Goal: Download file/media: Obtain a digital file from the website

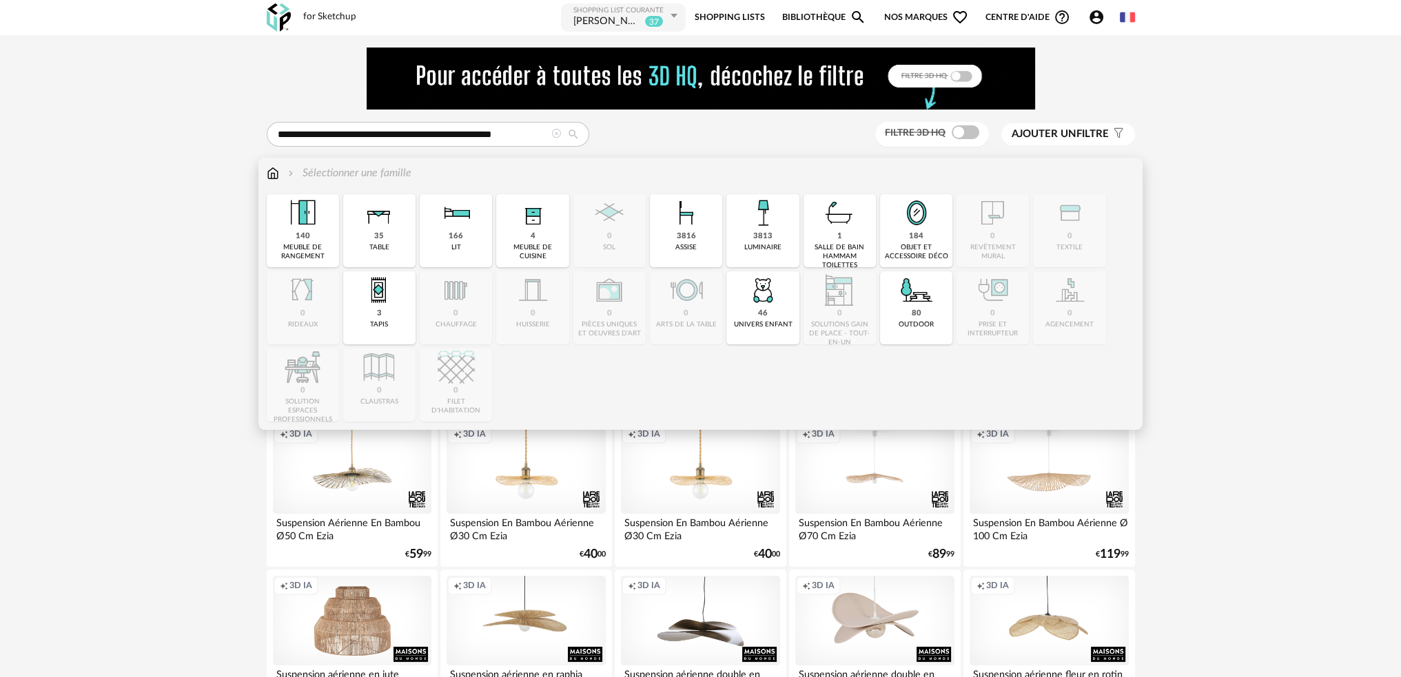
click at [271, 172] on img at bounding box center [273, 173] width 12 height 16
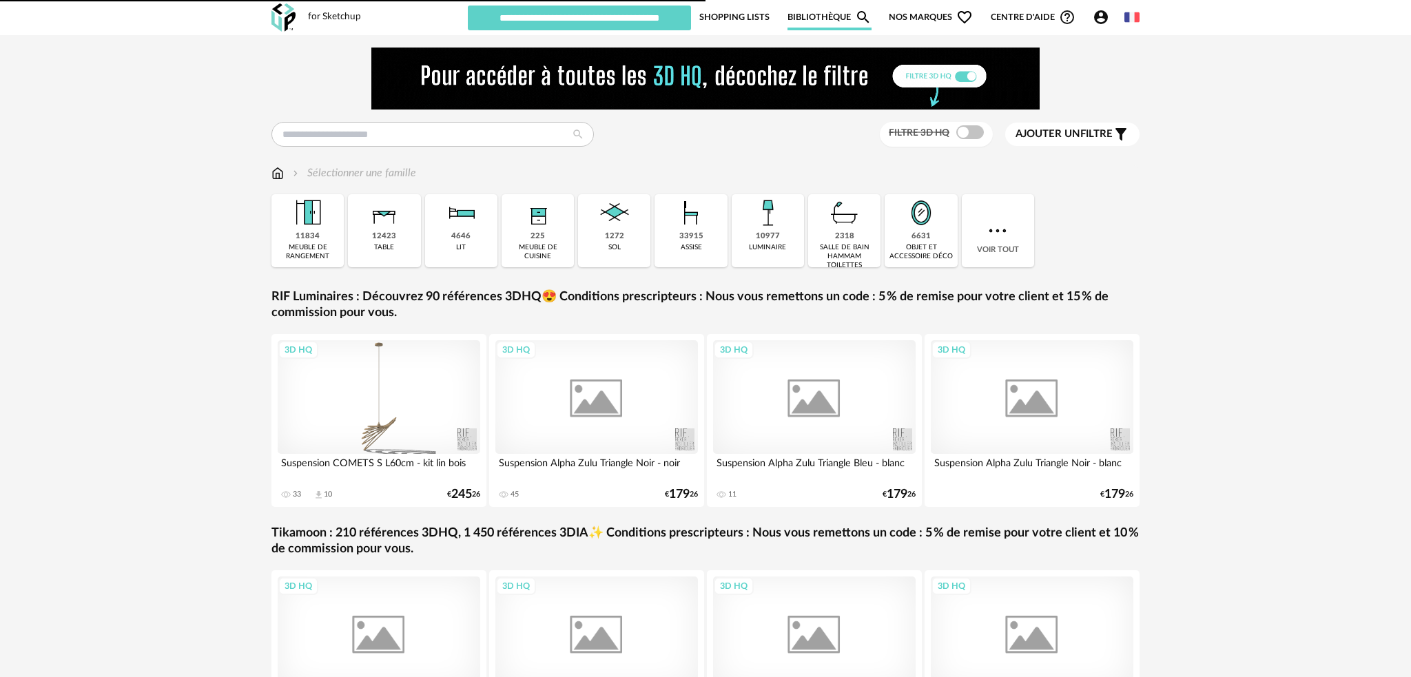
type input "**********"
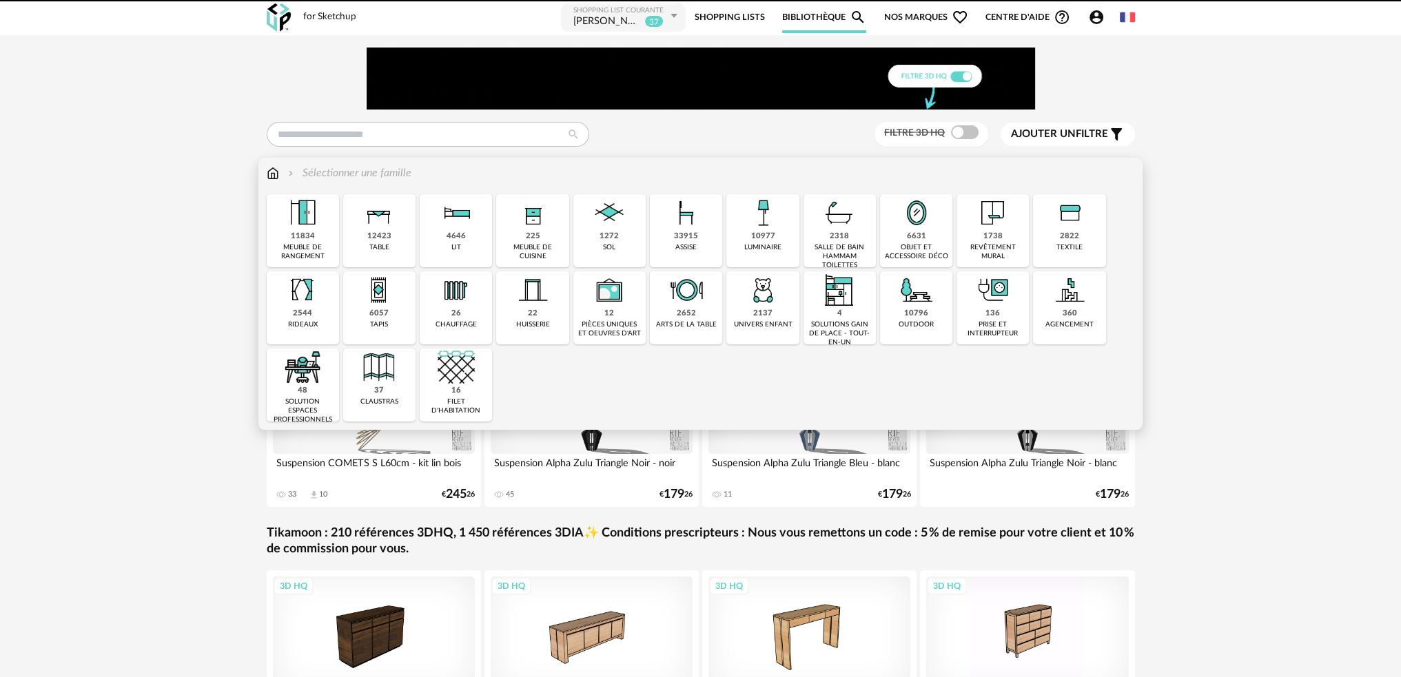
click at [910, 243] on div "objet et accessoire déco" at bounding box center [916, 252] width 64 height 18
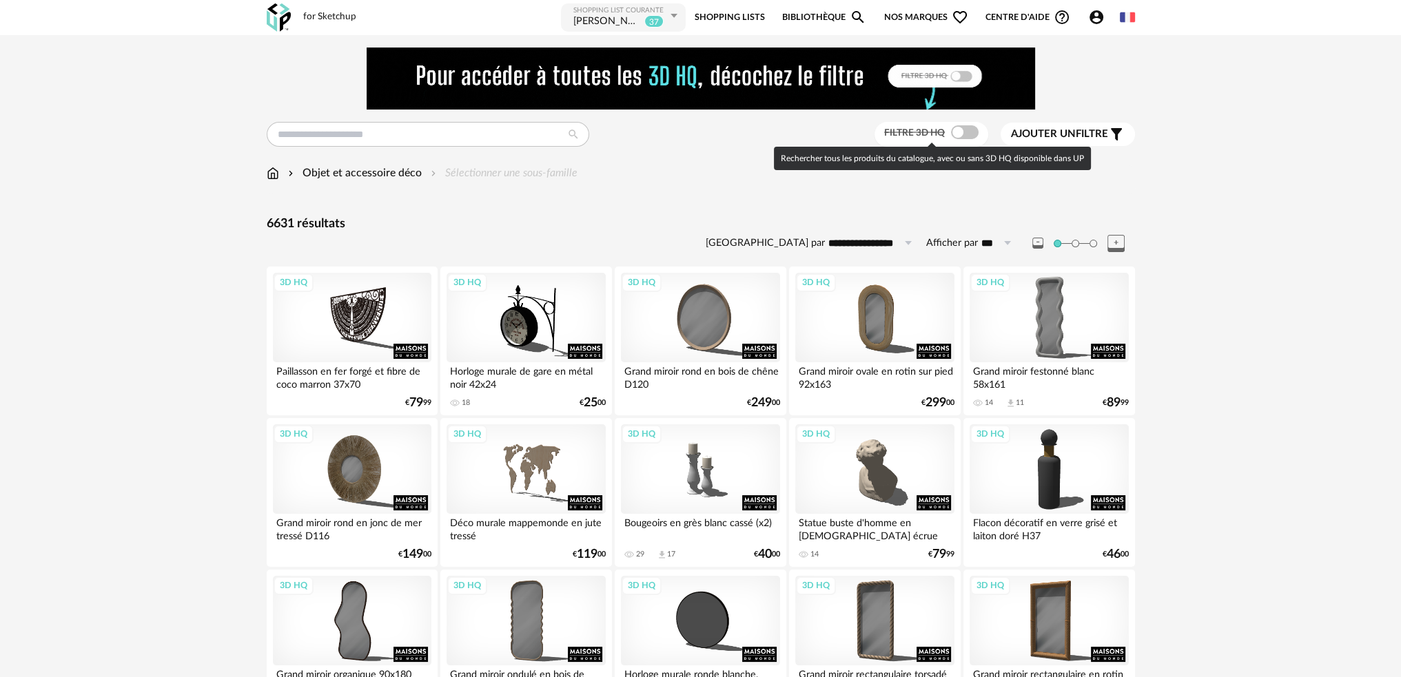
click at [962, 132] on span at bounding box center [965, 132] width 28 height 14
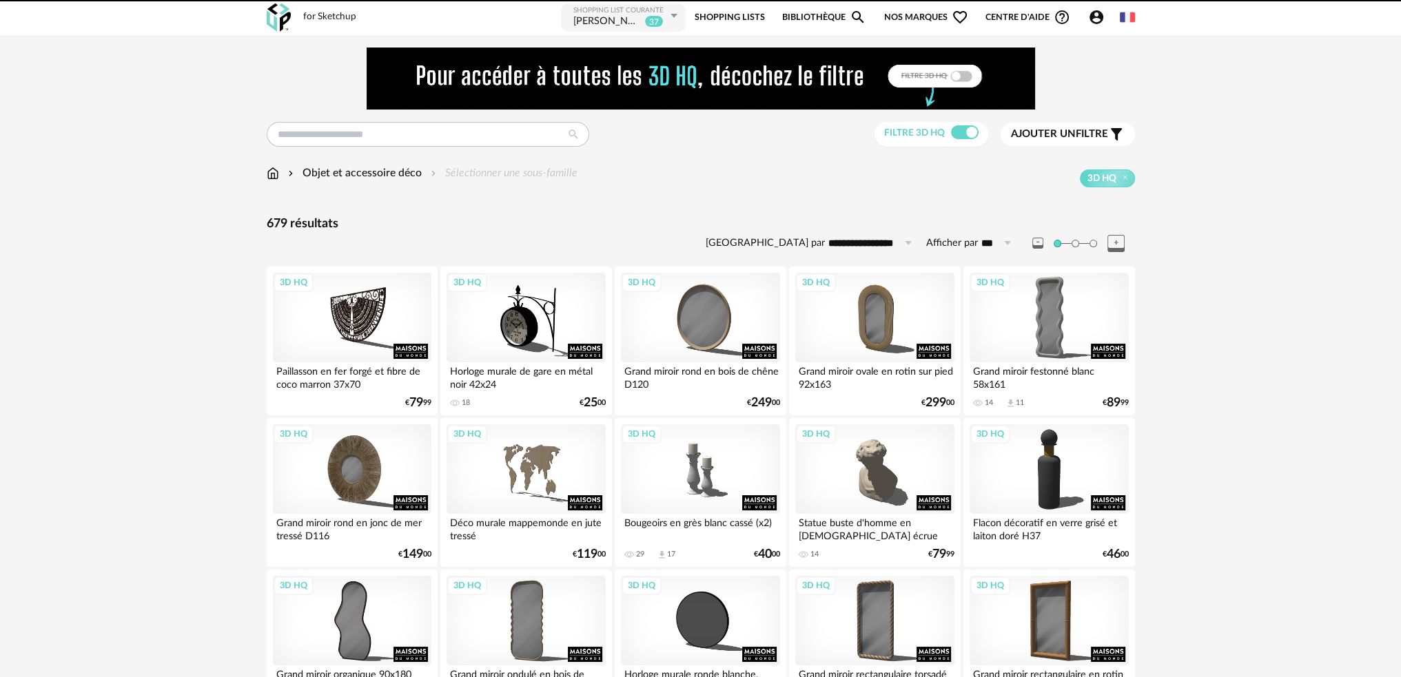
click at [1050, 137] on span "Ajouter un" at bounding box center [1043, 134] width 65 height 10
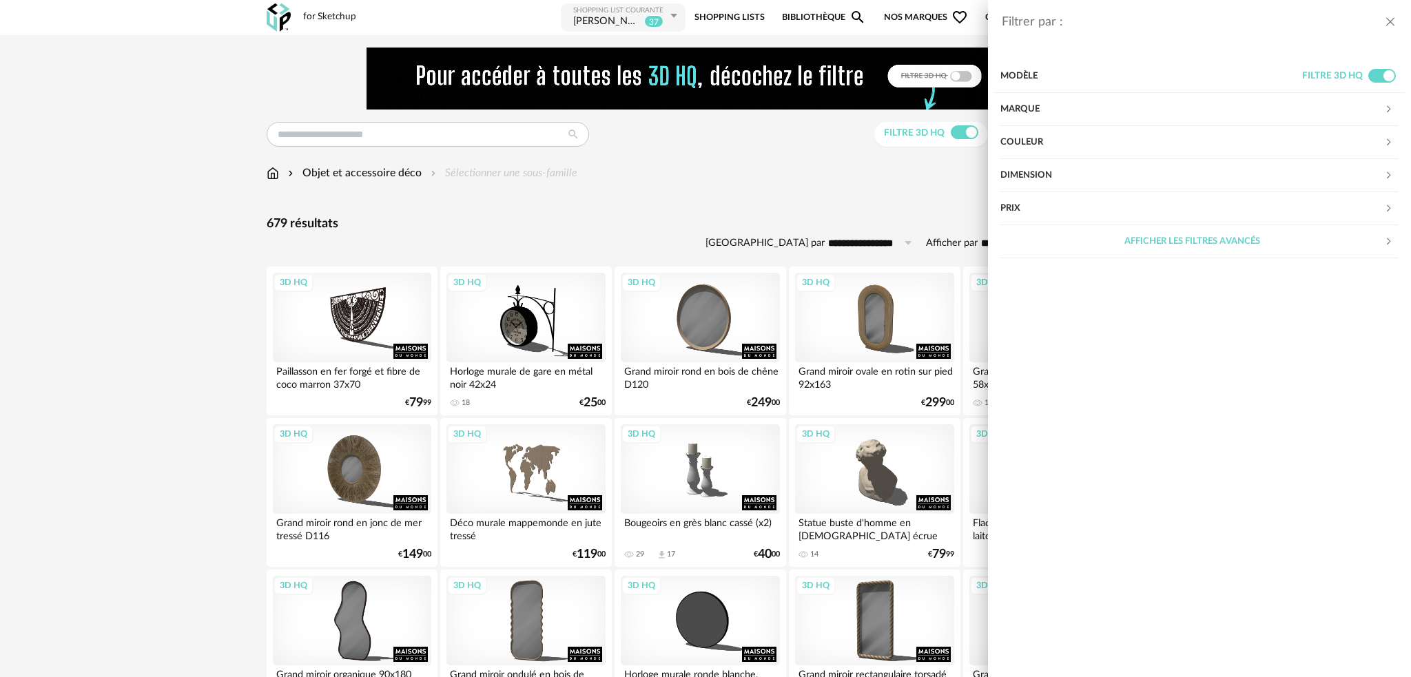
click at [1056, 143] on div "Couleur" at bounding box center [1193, 142] width 384 height 33
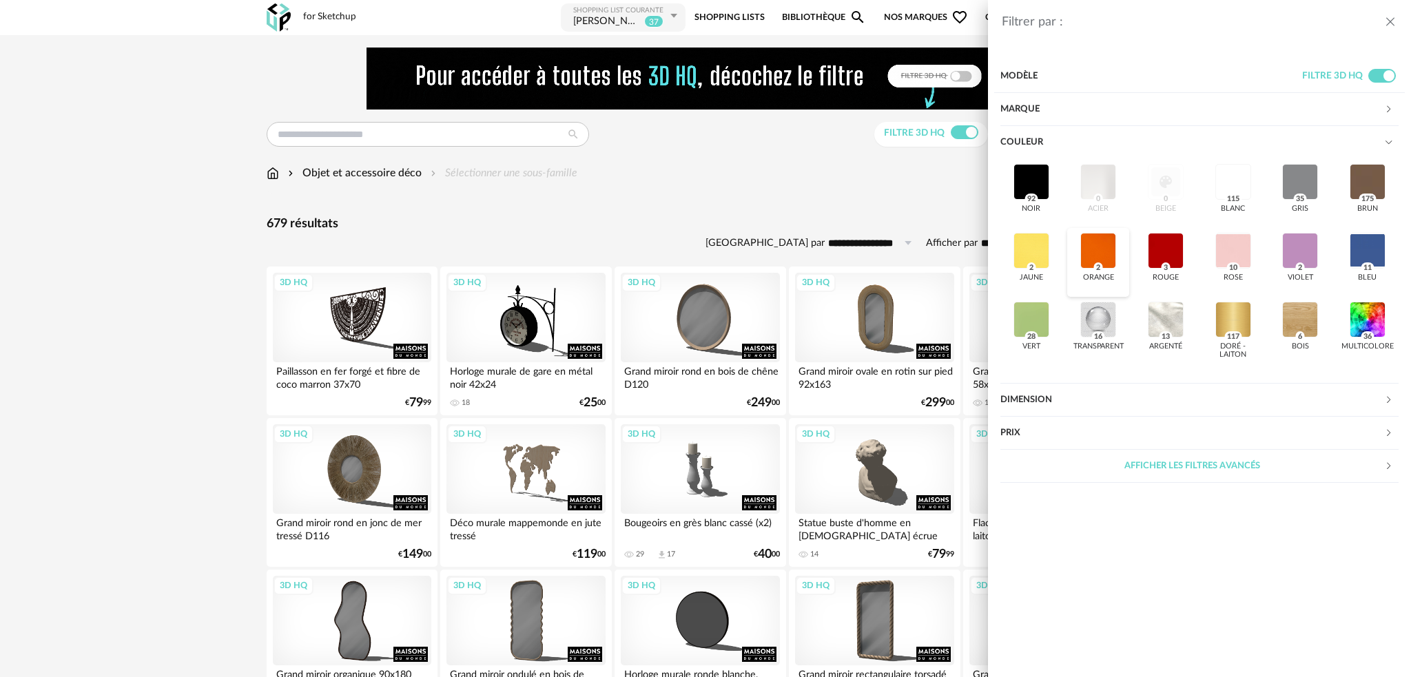
click at [1096, 252] on div at bounding box center [1099, 251] width 36 height 36
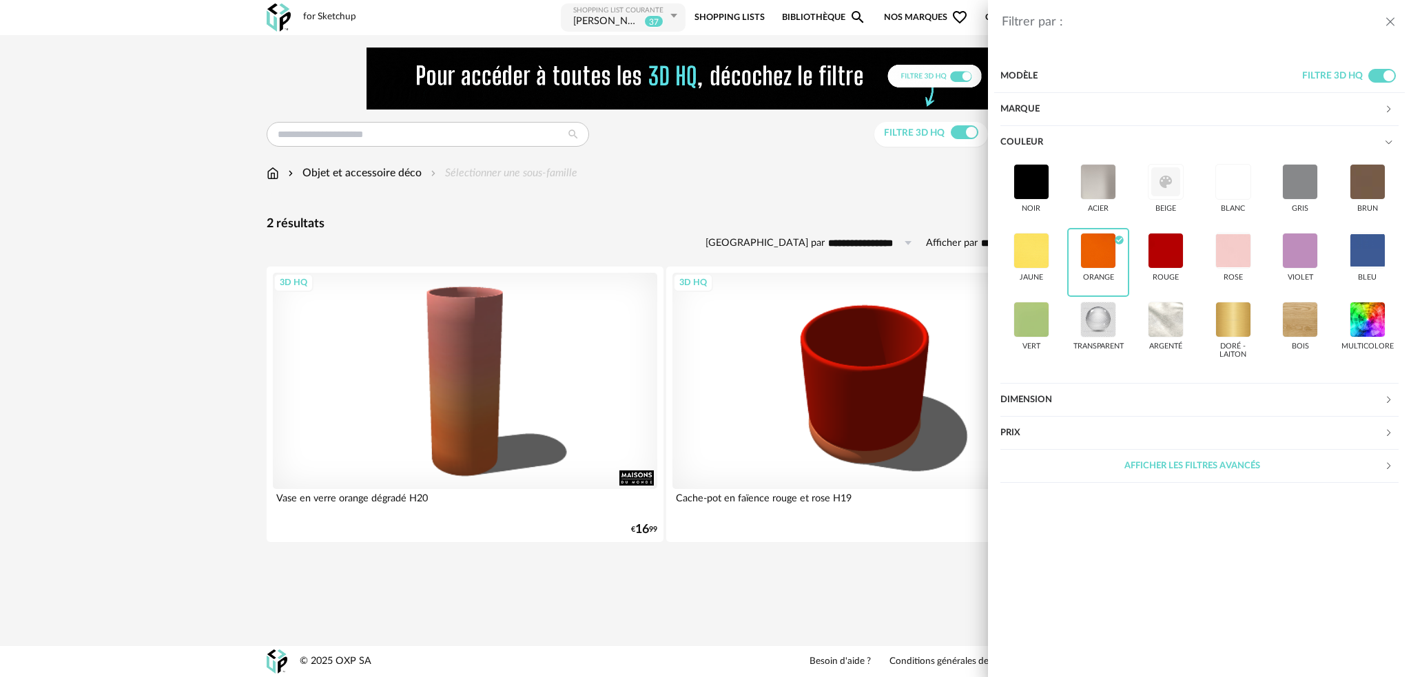
drag, startPoint x: 777, startPoint y: 174, endPoint x: 768, endPoint y: 180, distance: 11.1
click at [775, 179] on div "Filtrer par : Modèle Filtre 3D HQ Marque &tradition 0 101 Copenhagen 0 366 Conc…" at bounding box center [705, 338] width 1411 height 677
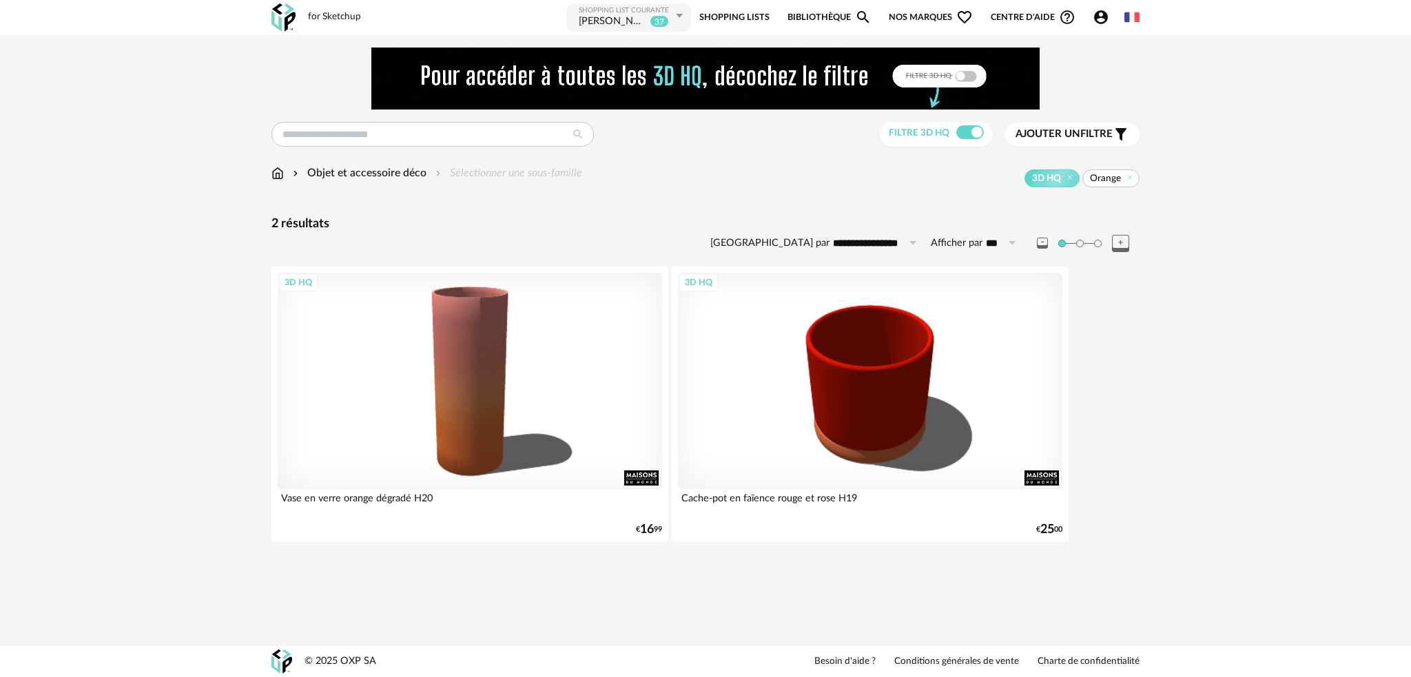
click at [1099, 129] on span "Ajouter un filtre" at bounding box center [1064, 134] width 97 height 14
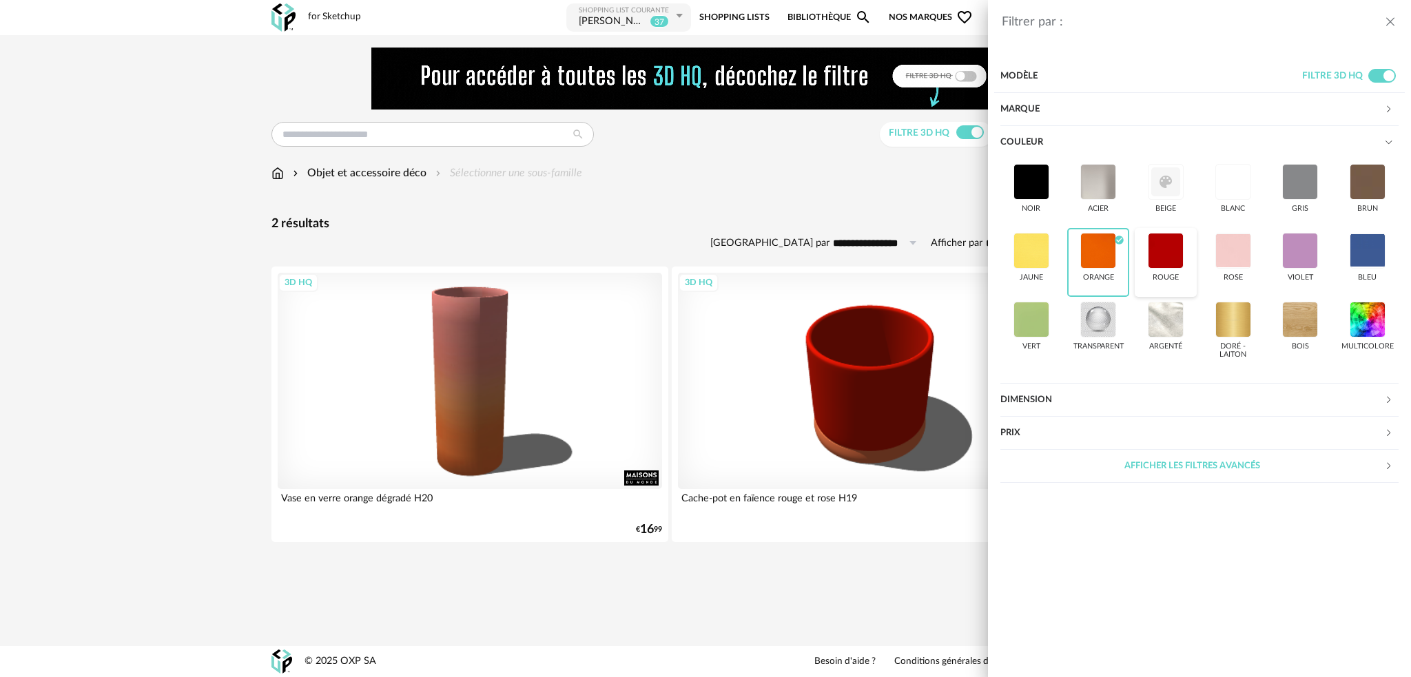
click at [1161, 247] on div at bounding box center [1166, 251] width 36 height 36
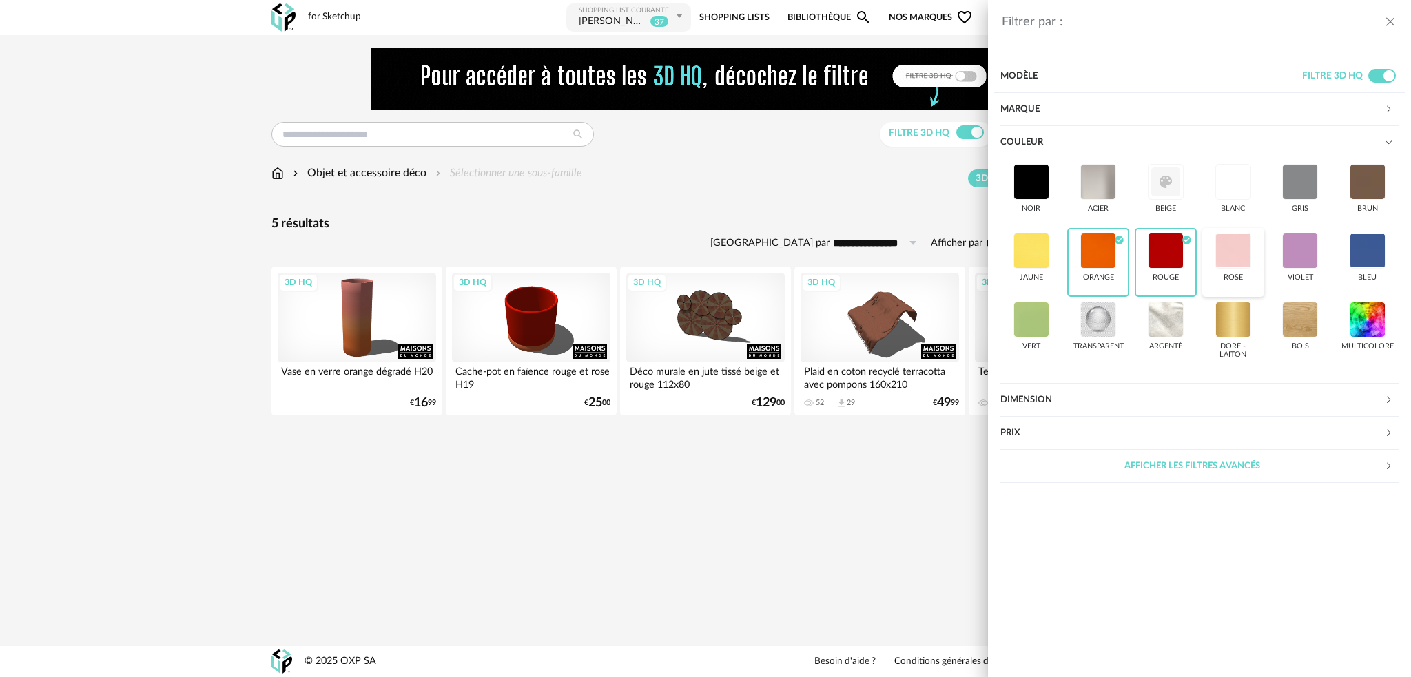
click at [1225, 253] on div at bounding box center [1234, 251] width 36 height 36
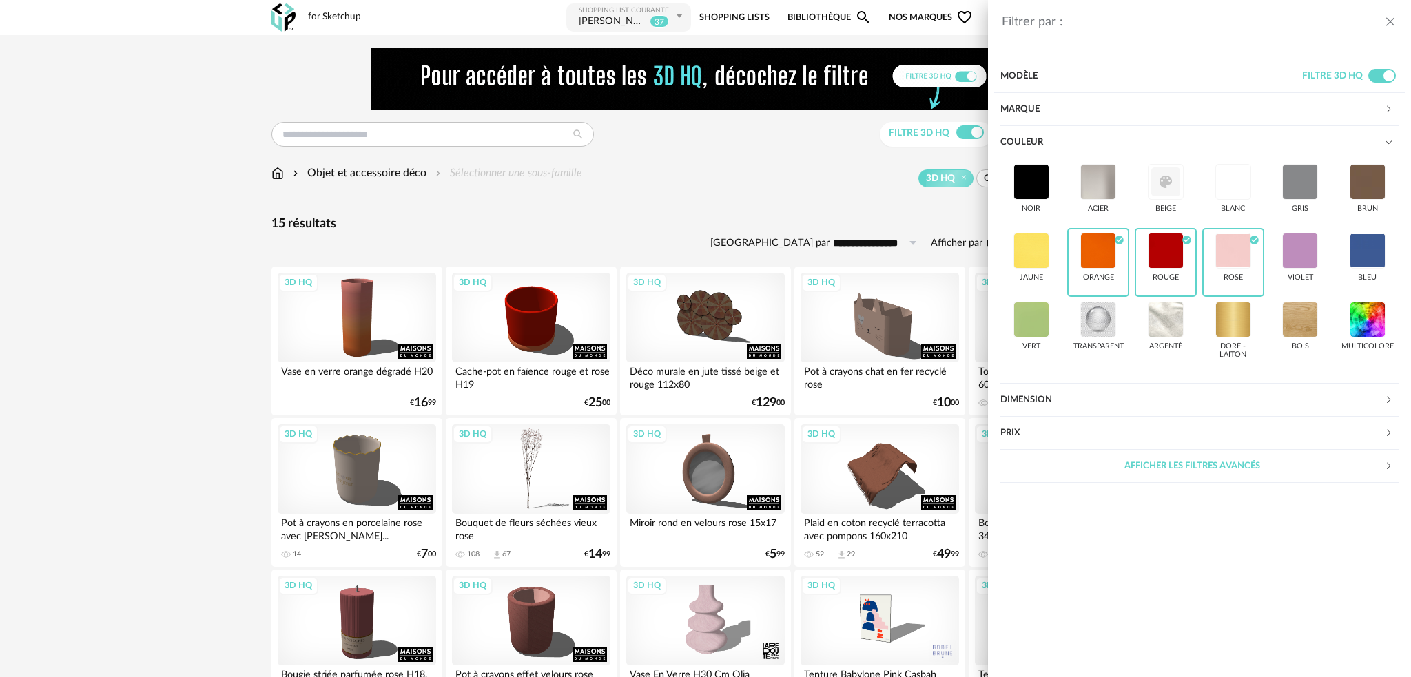
click at [797, 190] on div "Filtrer par : Modèle Filtre 3D HQ Marque &tradition 0 101 Copenhagen 0 366 Conc…" at bounding box center [705, 338] width 1411 height 677
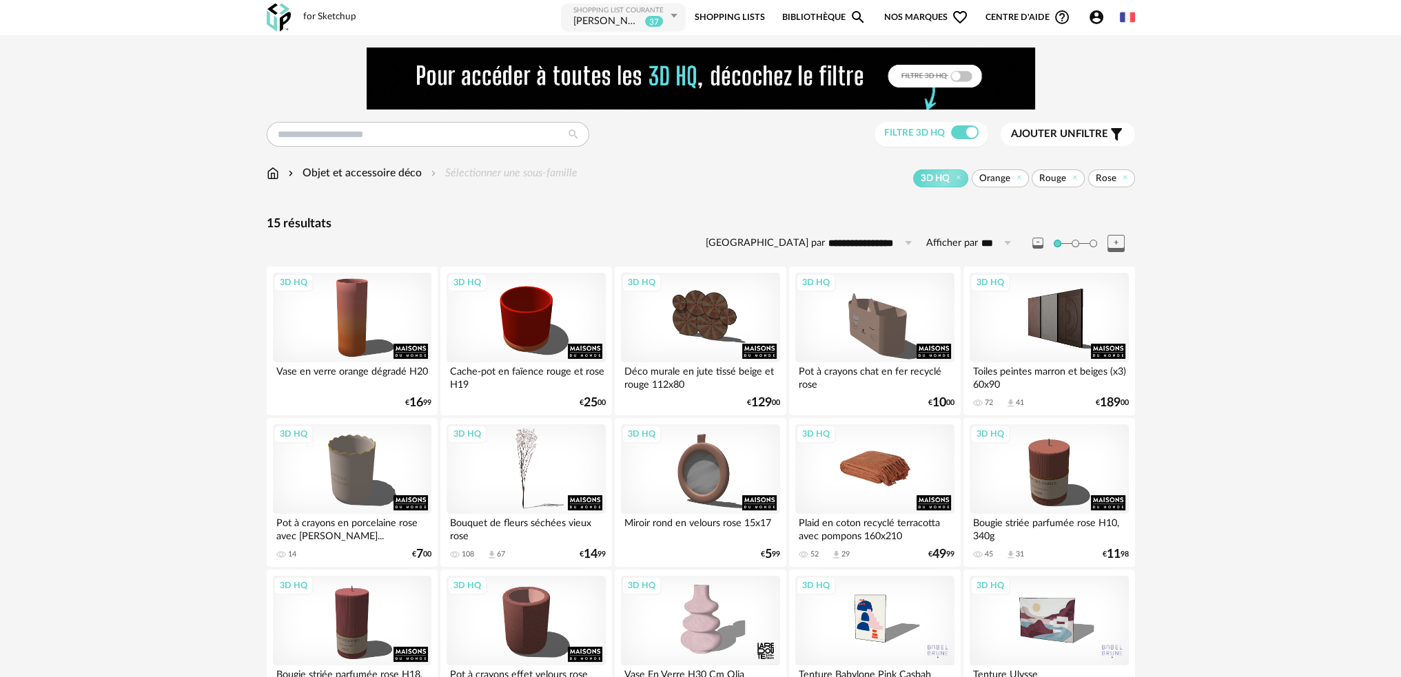
click at [866, 469] on div "3D HQ" at bounding box center [874, 469] width 158 height 90
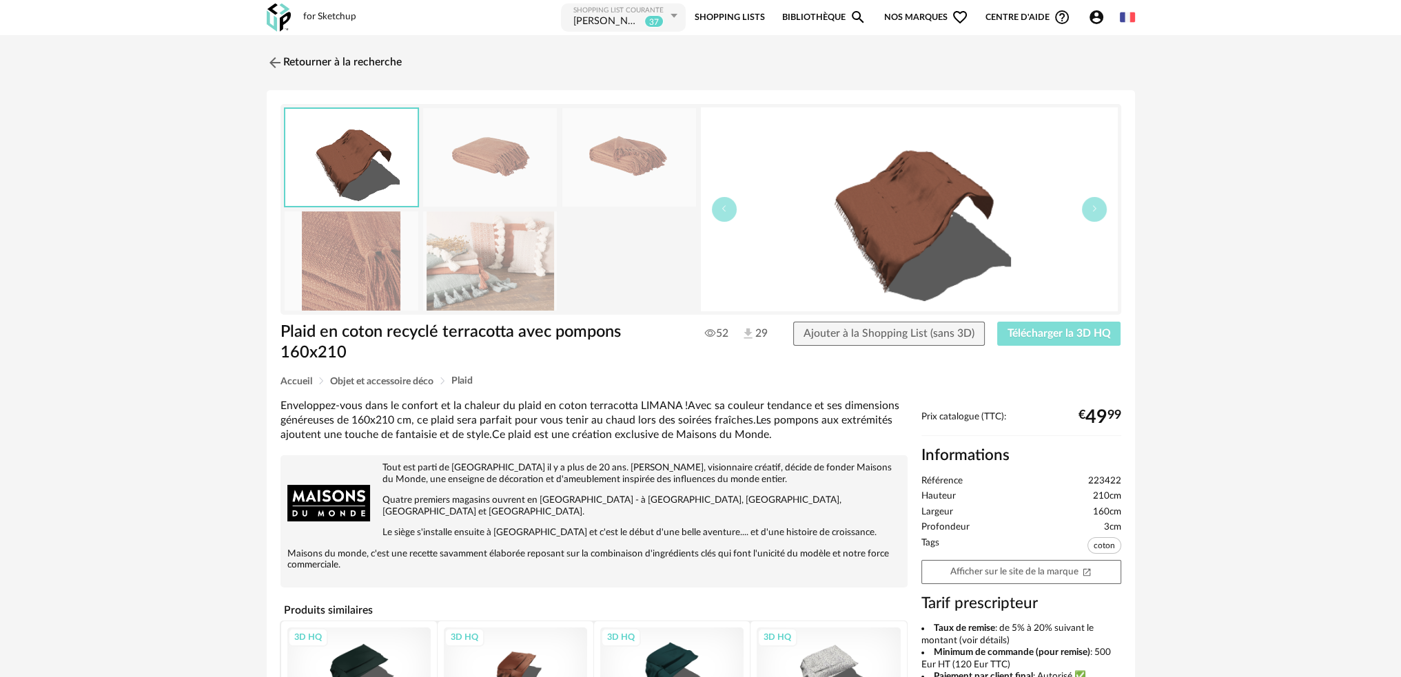
click at [1028, 332] on span "Télécharger la 3D HQ" at bounding box center [1058, 333] width 103 height 11
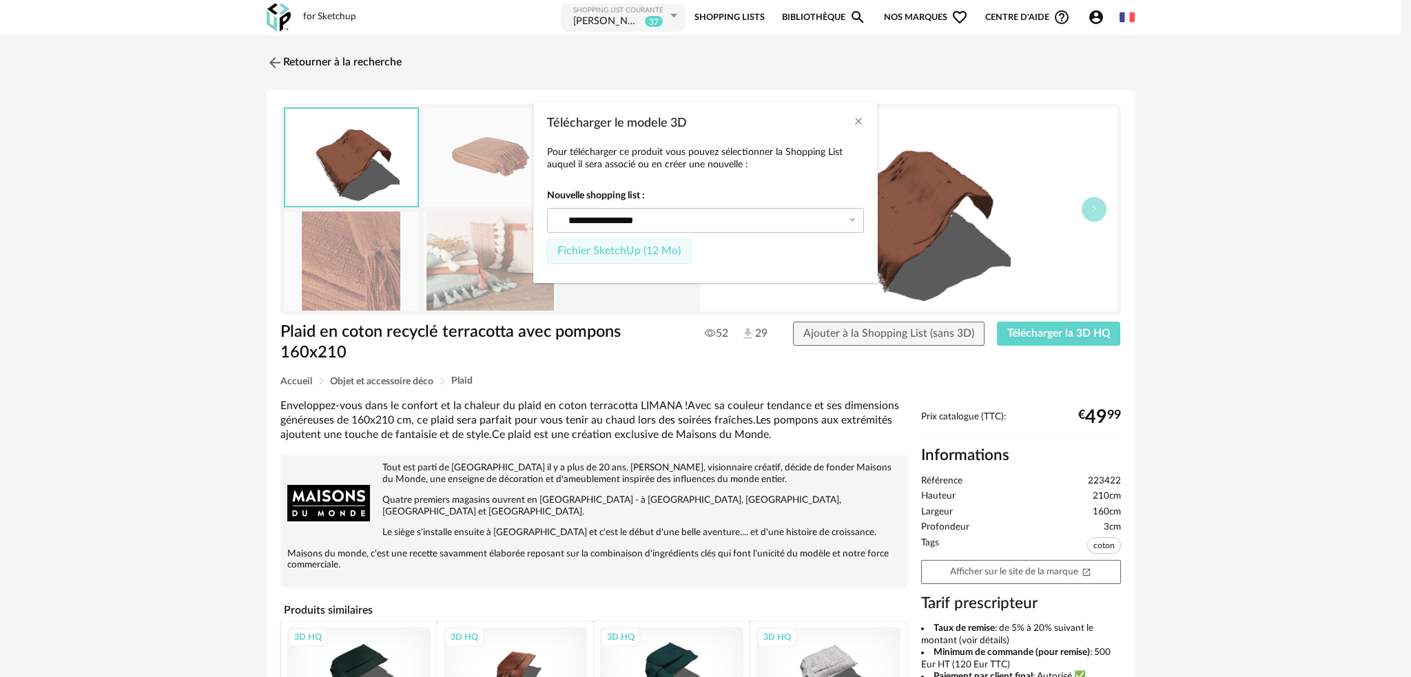
click at [642, 256] on button "Fichier SketchUp (12 Mo)" at bounding box center [619, 251] width 144 height 25
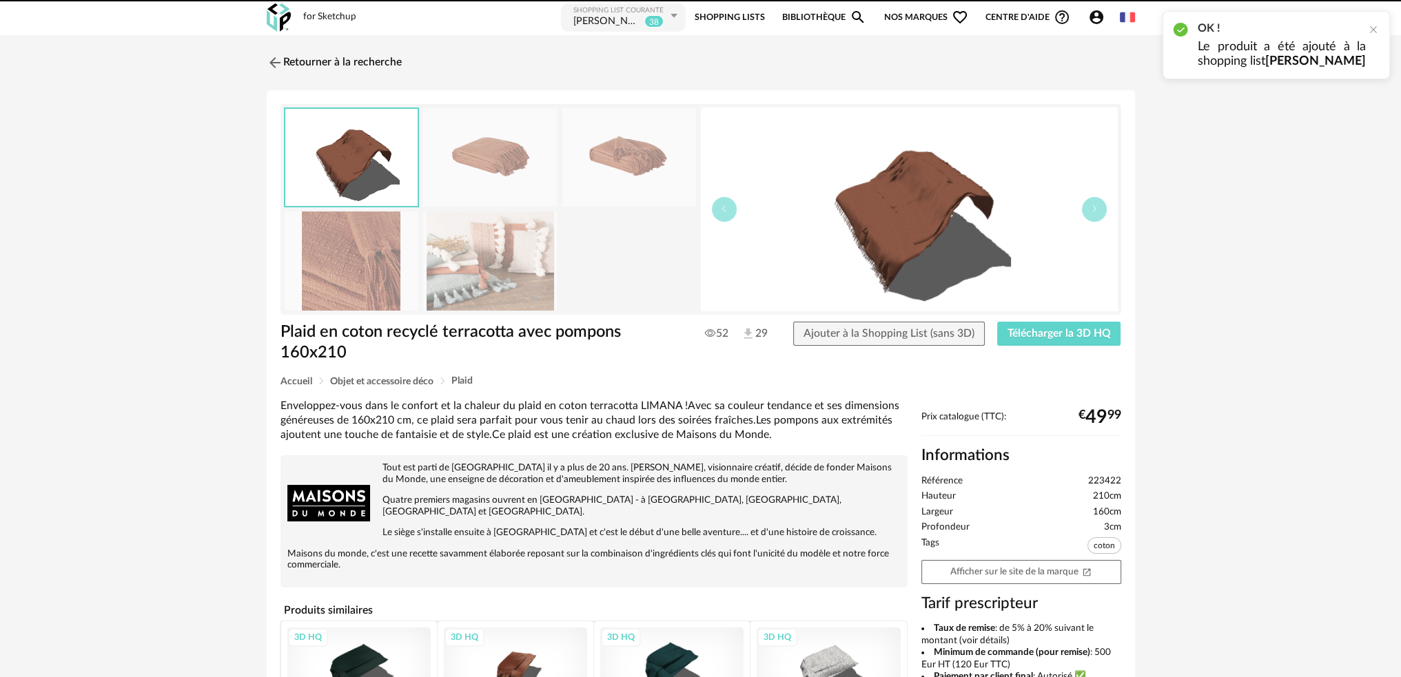
click at [615, 25] on div "[PERSON_NAME]" at bounding box center [607, 22] width 68 height 14
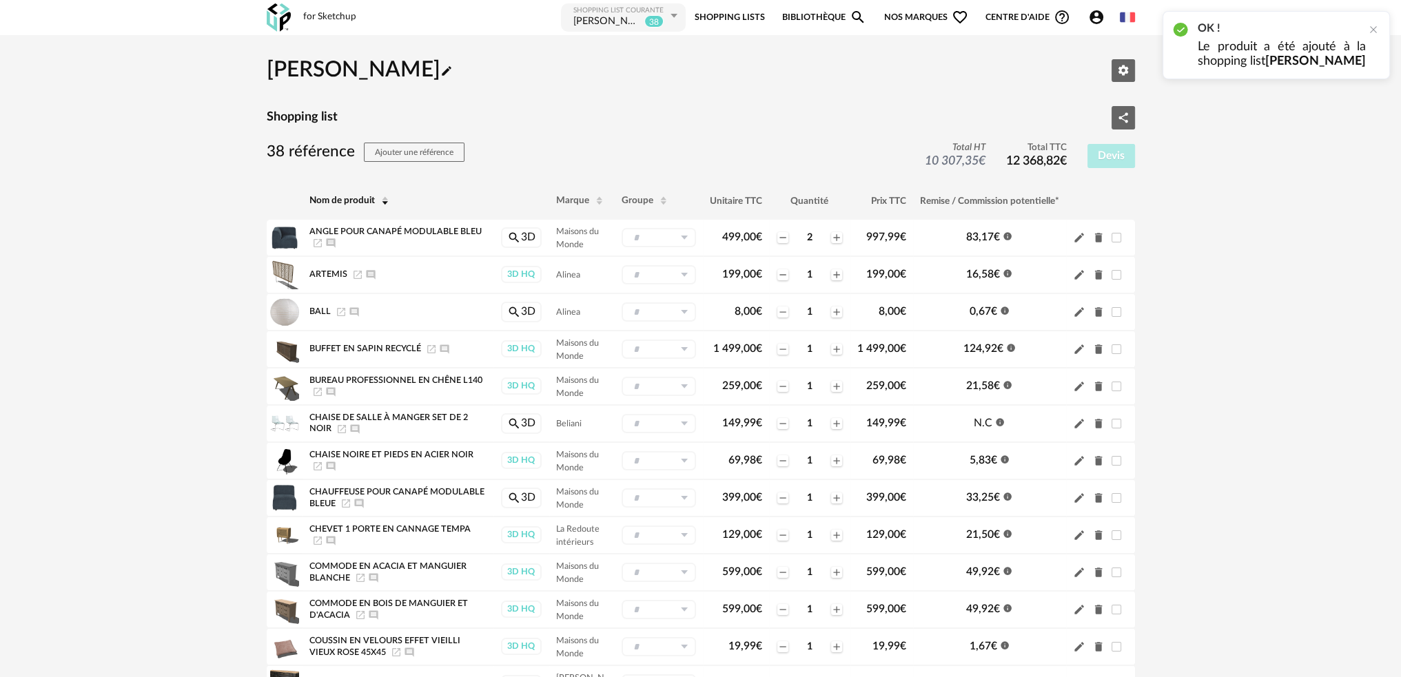
click at [621, 17] on div "[PERSON_NAME]" at bounding box center [607, 22] width 68 height 14
click at [677, 17] on icon at bounding box center [673, 15] width 17 height 25
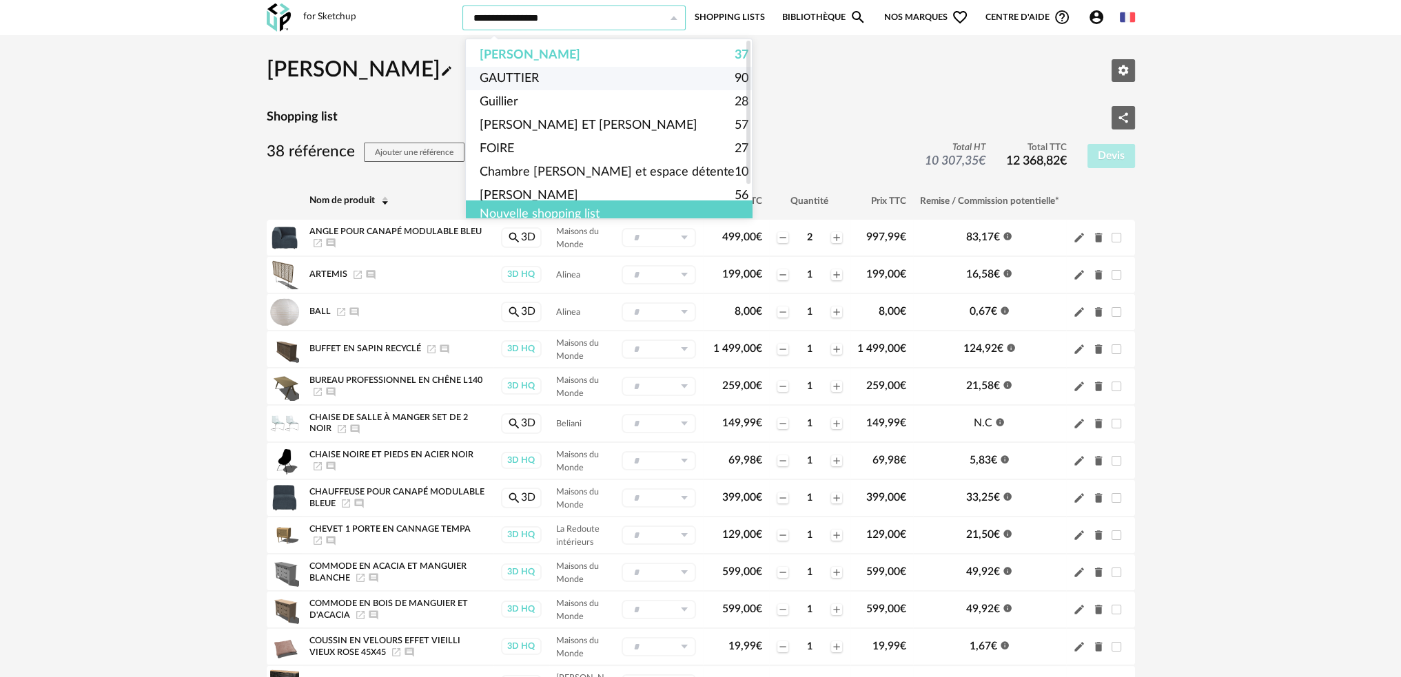
click at [526, 73] on span "GAUTTIER" at bounding box center [509, 78] width 59 height 23
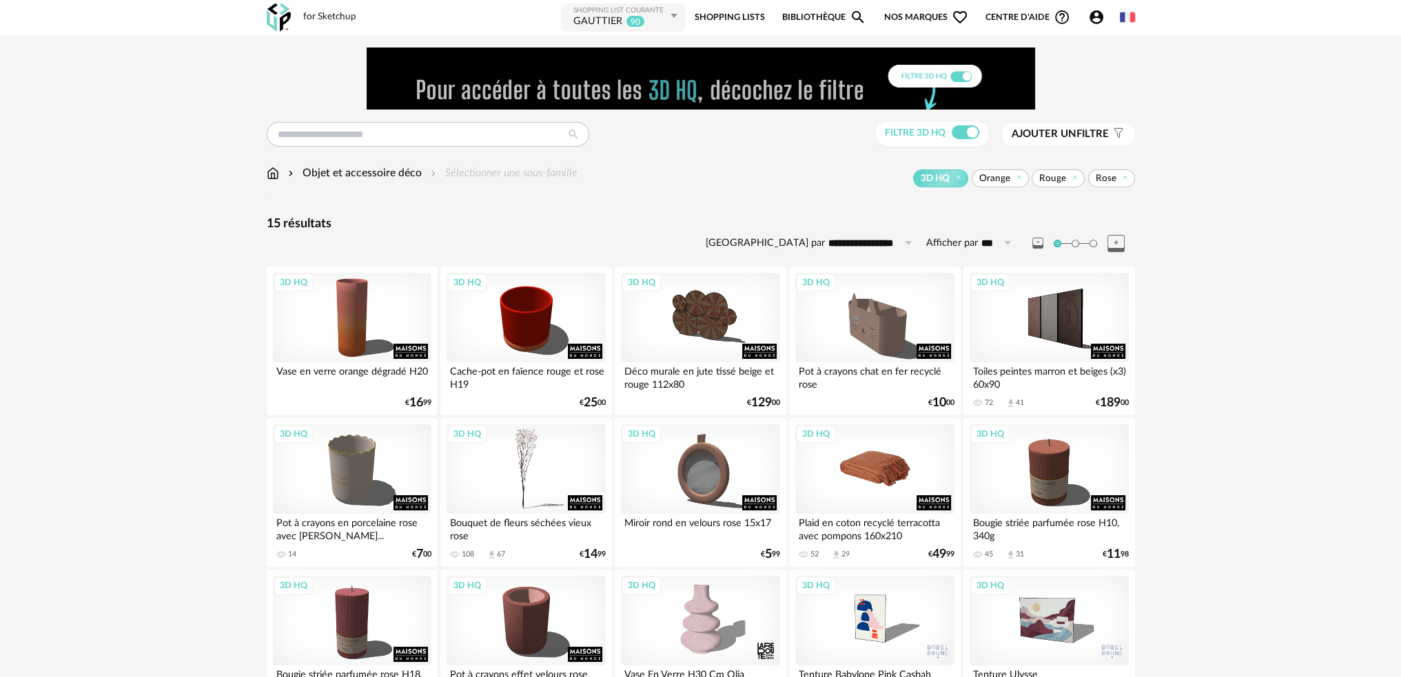
click at [881, 459] on div "3D HQ" at bounding box center [874, 469] width 158 height 90
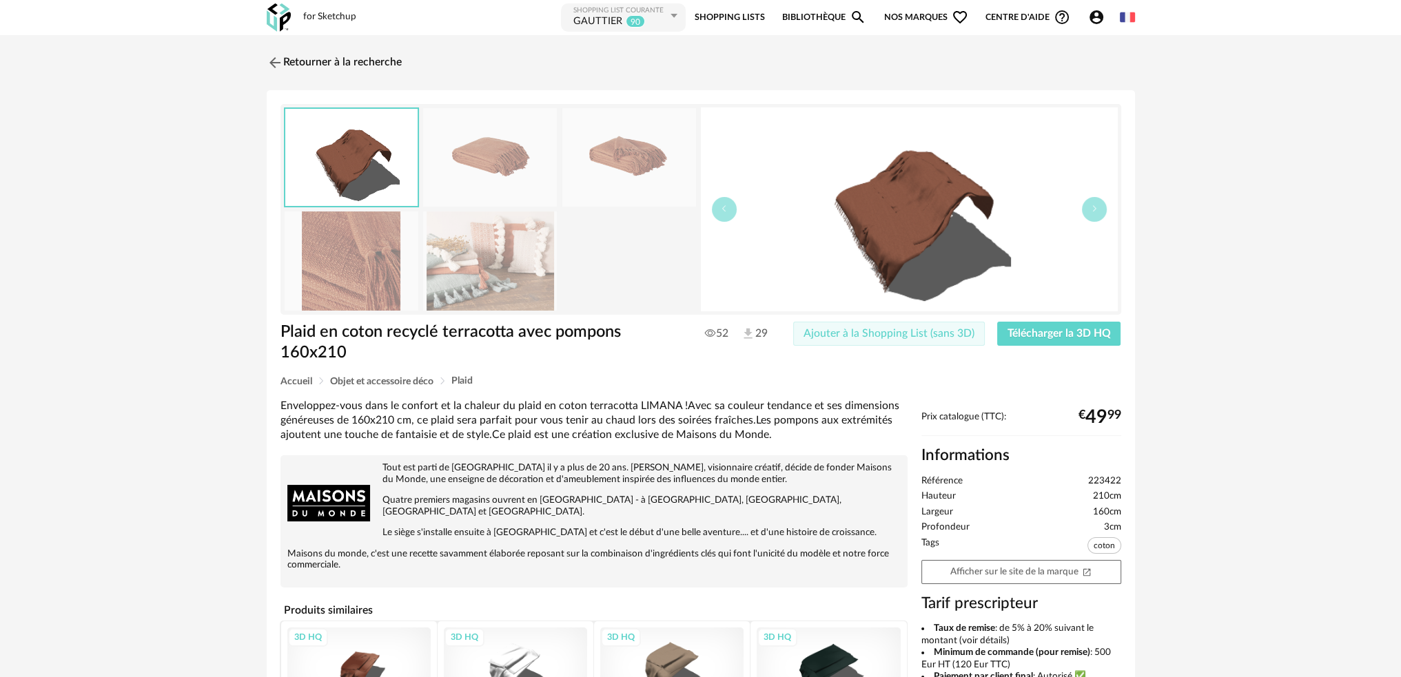
click at [928, 333] on span "Ajouter à la Shopping List (sans 3D)" at bounding box center [888, 333] width 171 height 11
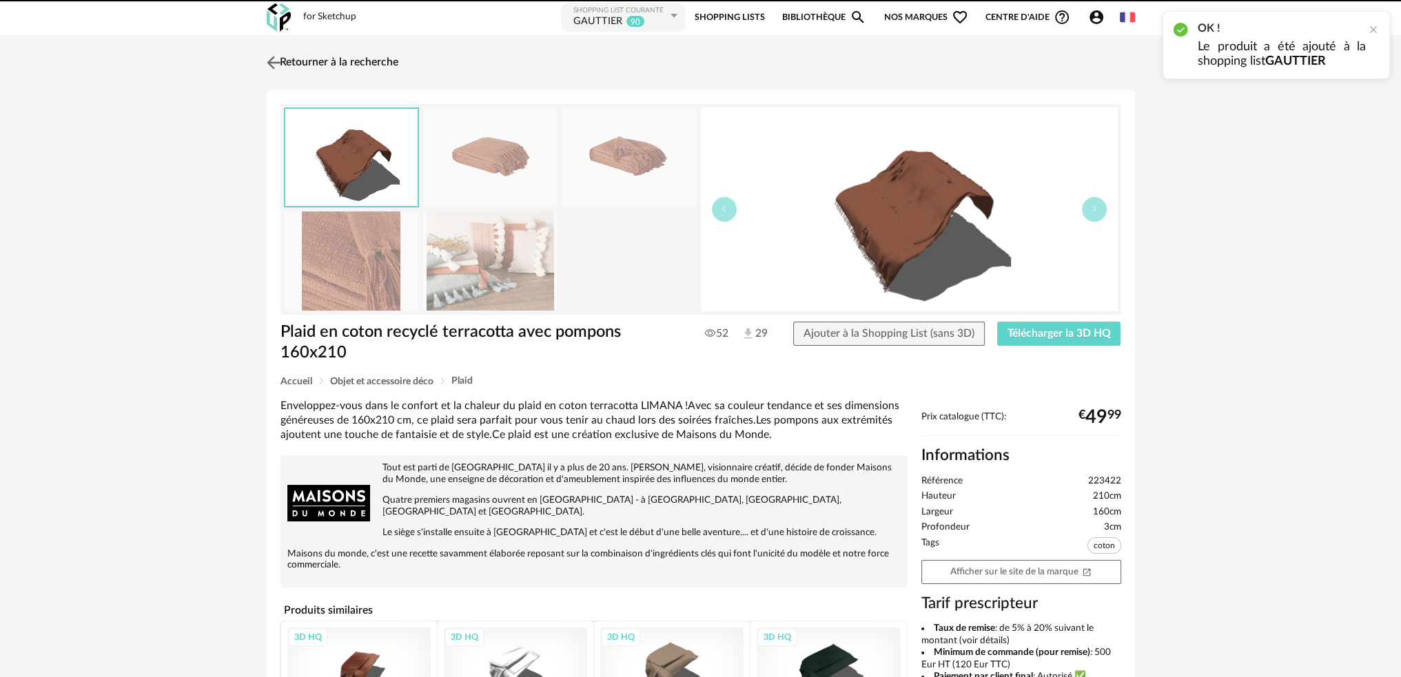
click at [278, 60] on img at bounding box center [273, 62] width 20 height 20
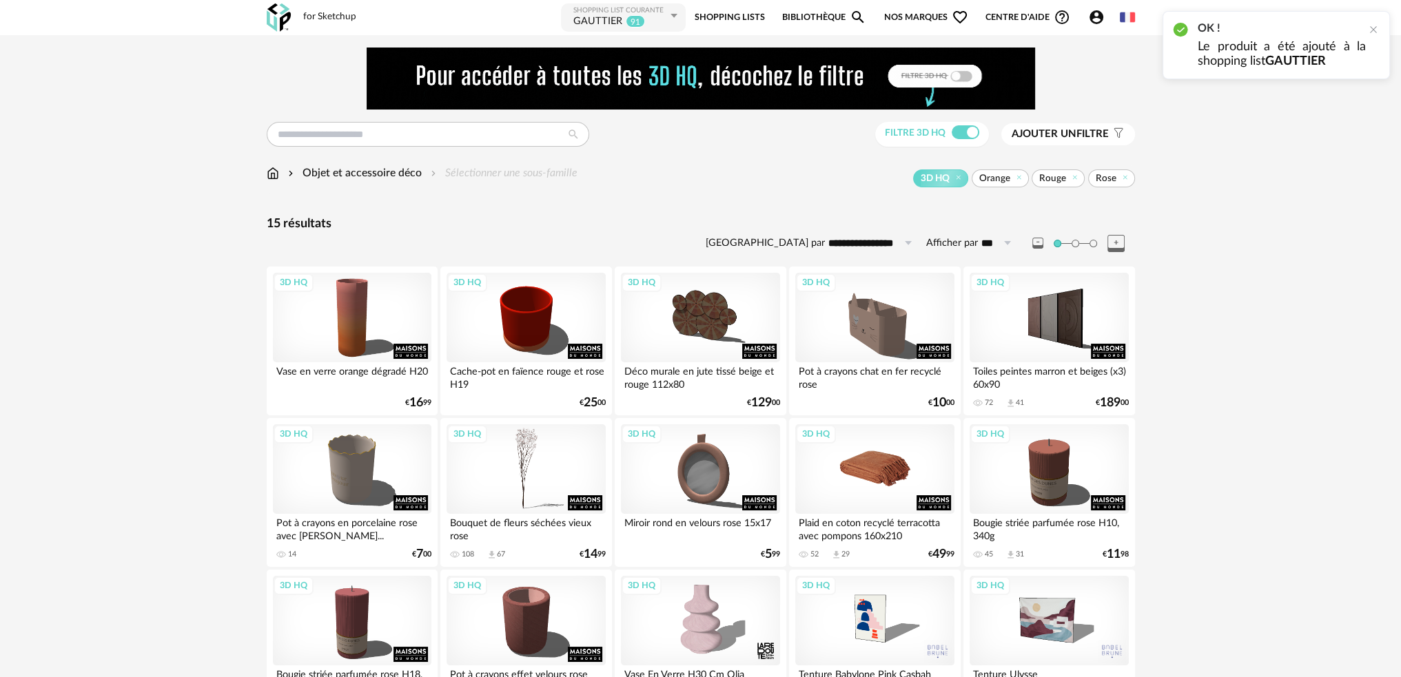
scroll to position [99, 0]
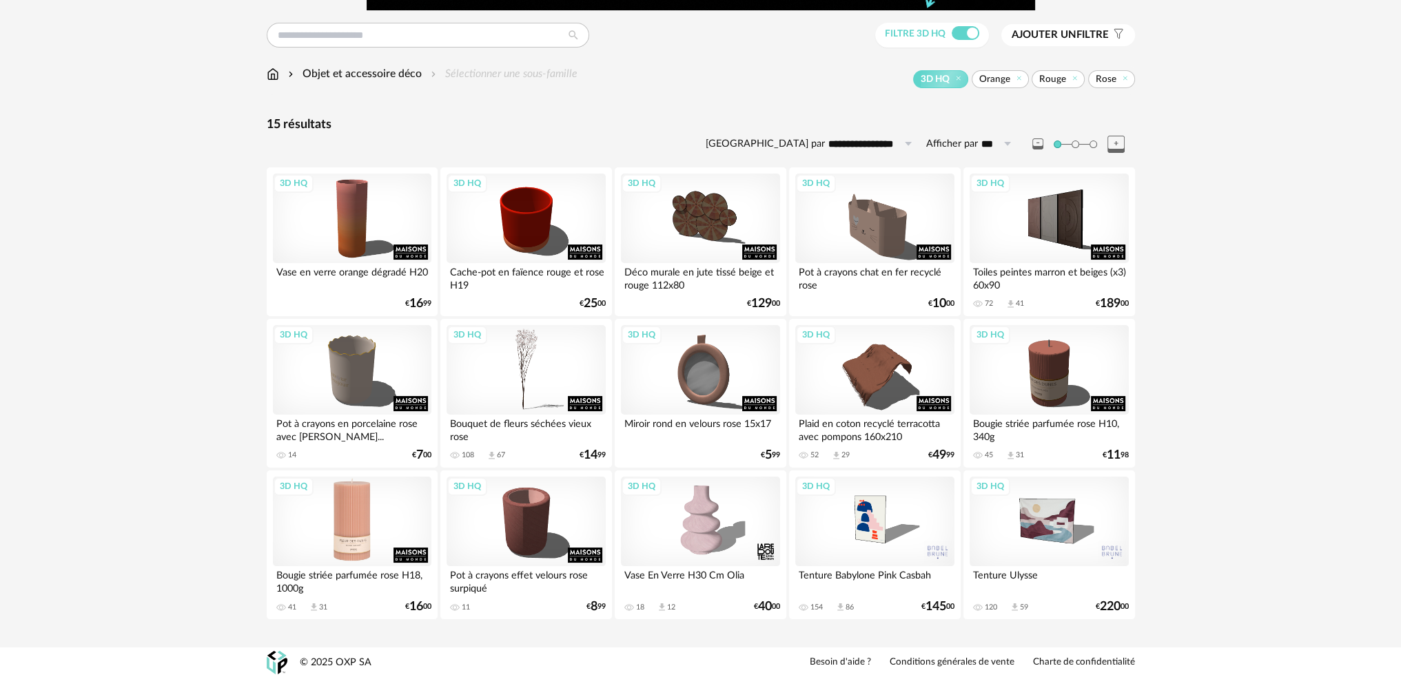
click at [356, 516] on div "3D HQ" at bounding box center [352, 522] width 158 height 90
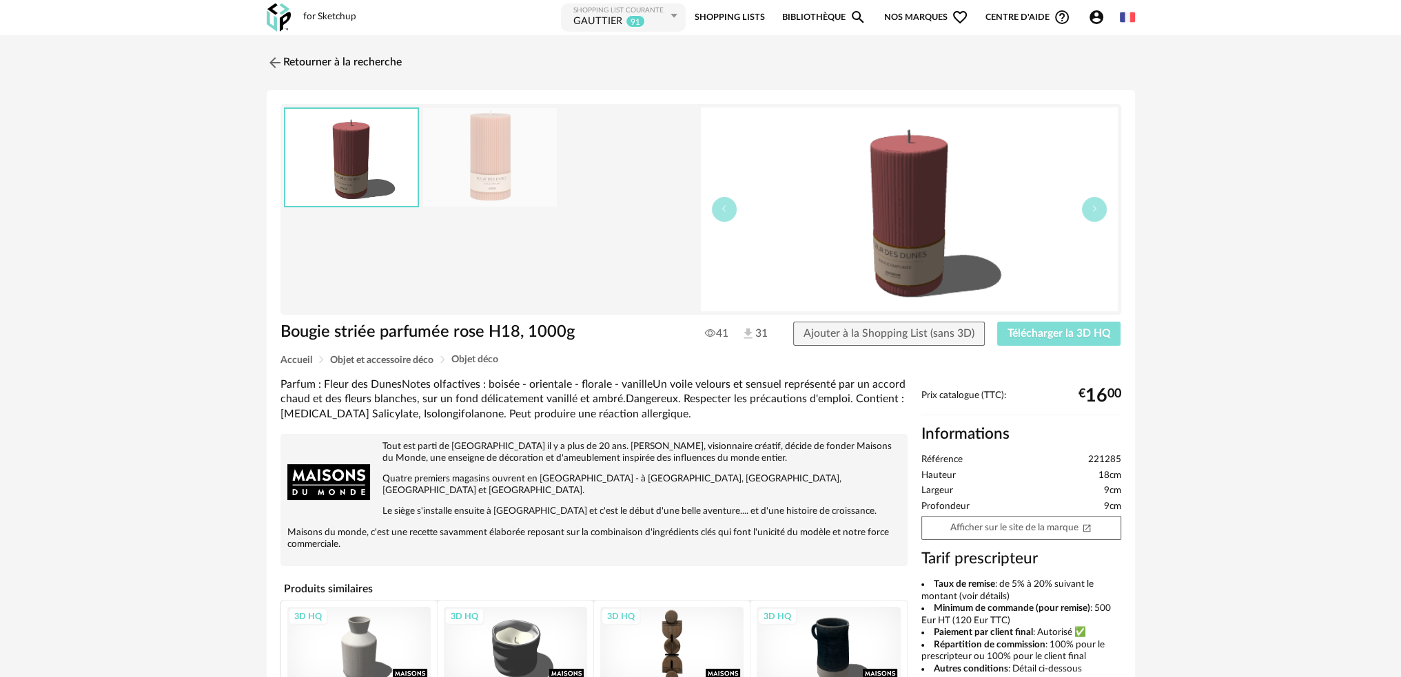
click at [1013, 337] on span "Télécharger la 3D HQ" at bounding box center [1058, 333] width 103 height 11
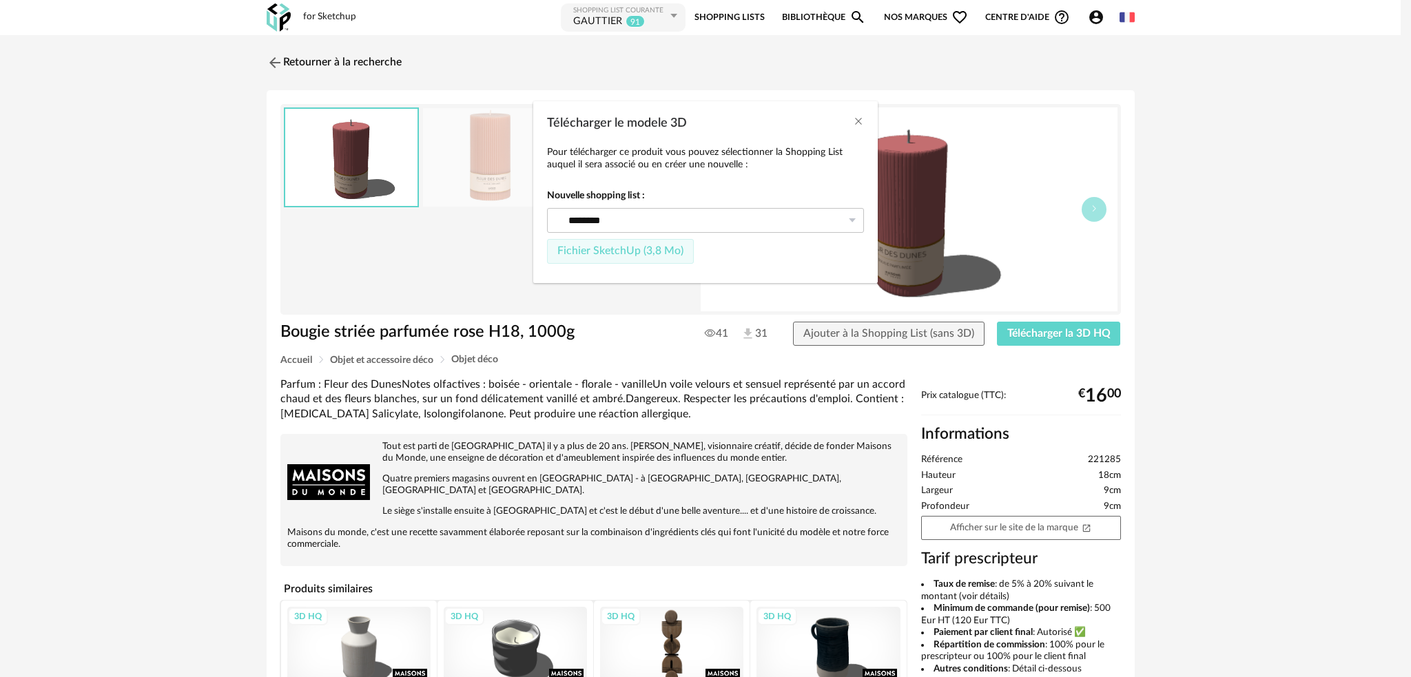
click at [625, 245] on span "Fichier SketchUp (3,8 Mo)" at bounding box center [620, 250] width 126 height 11
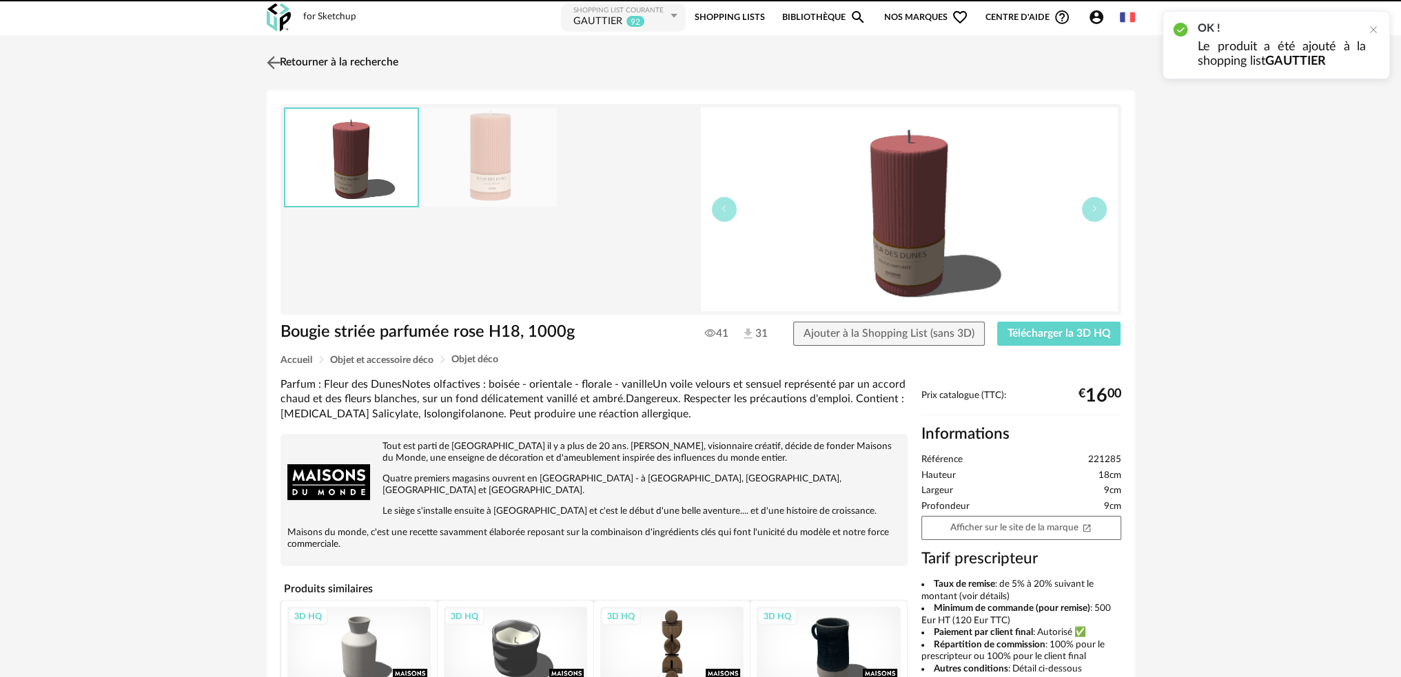
click at [273, 59] on img at bounding box center [273, 62] width 20 height 20
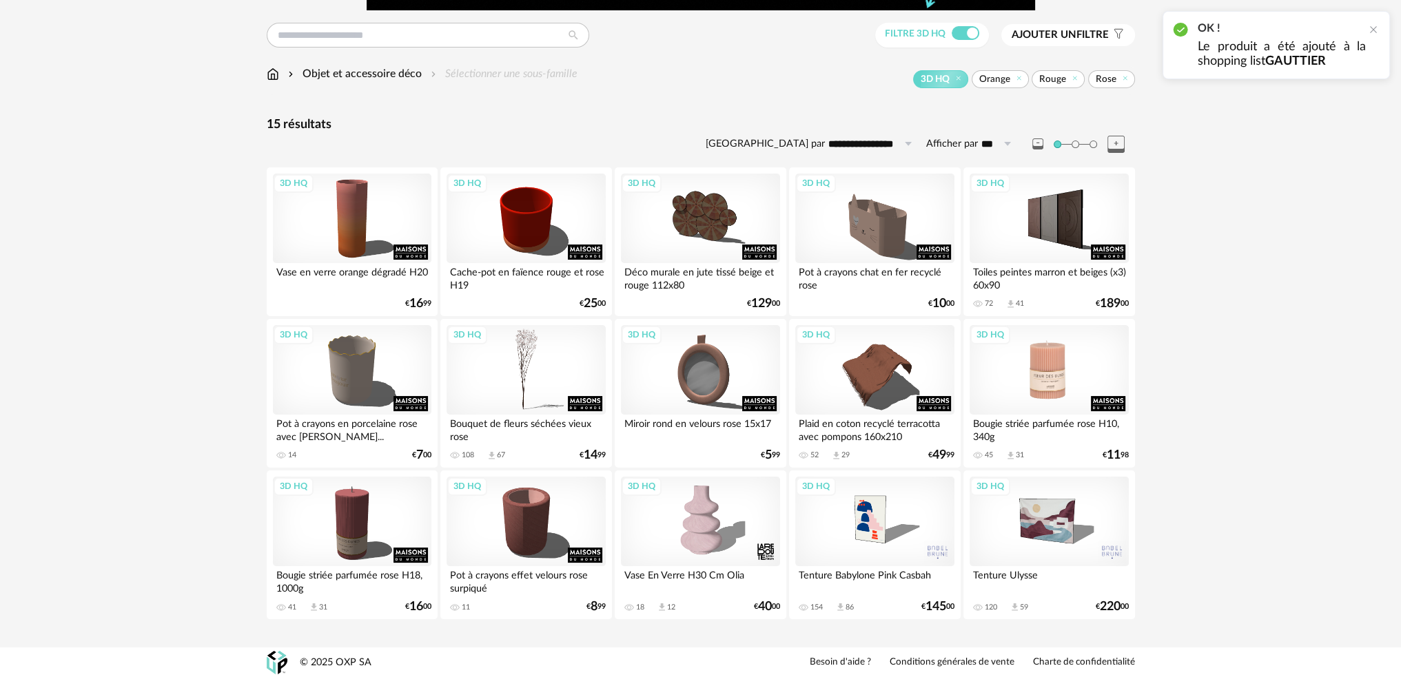
click at [1060, 385] on div "3D HQ" at bounding box center [1049, 370] width 158 height 90
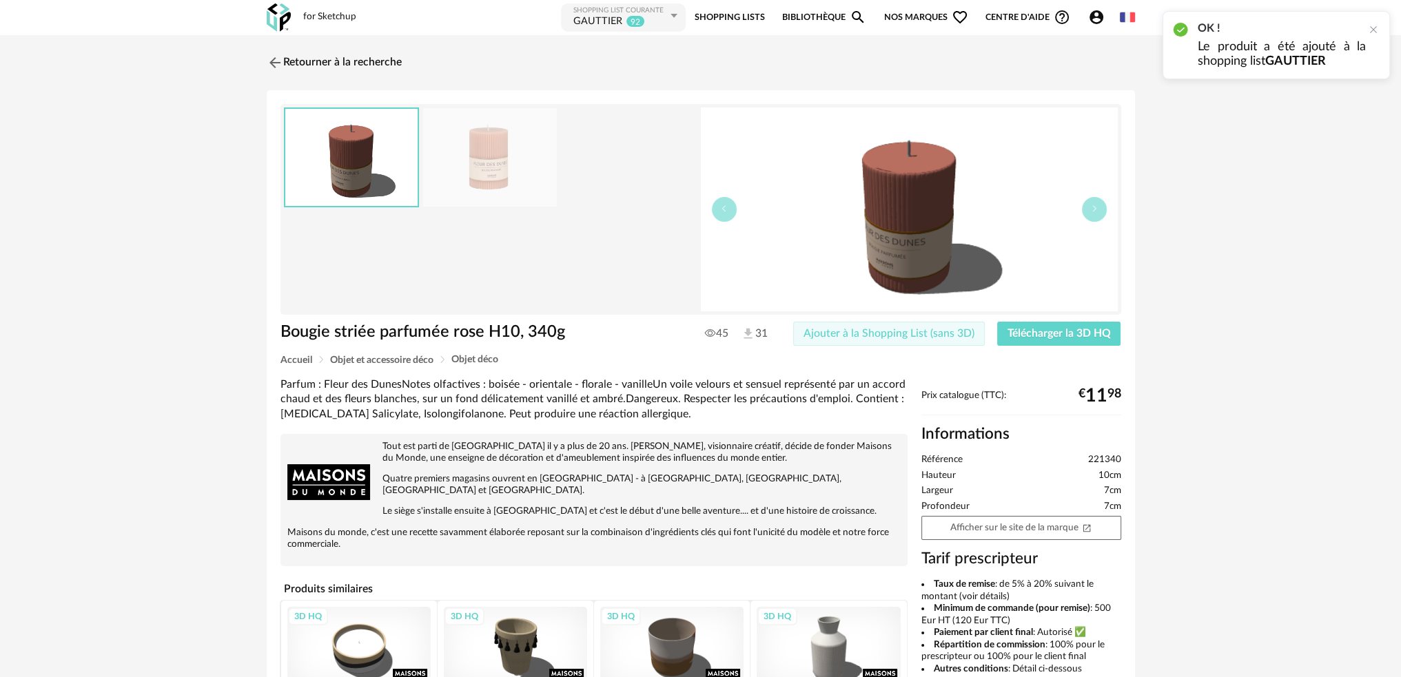
click at [862, 331] on span "Ajouter à la Shopping List (sans 3D)" at bounding box center [888, 333] width 171 height 11
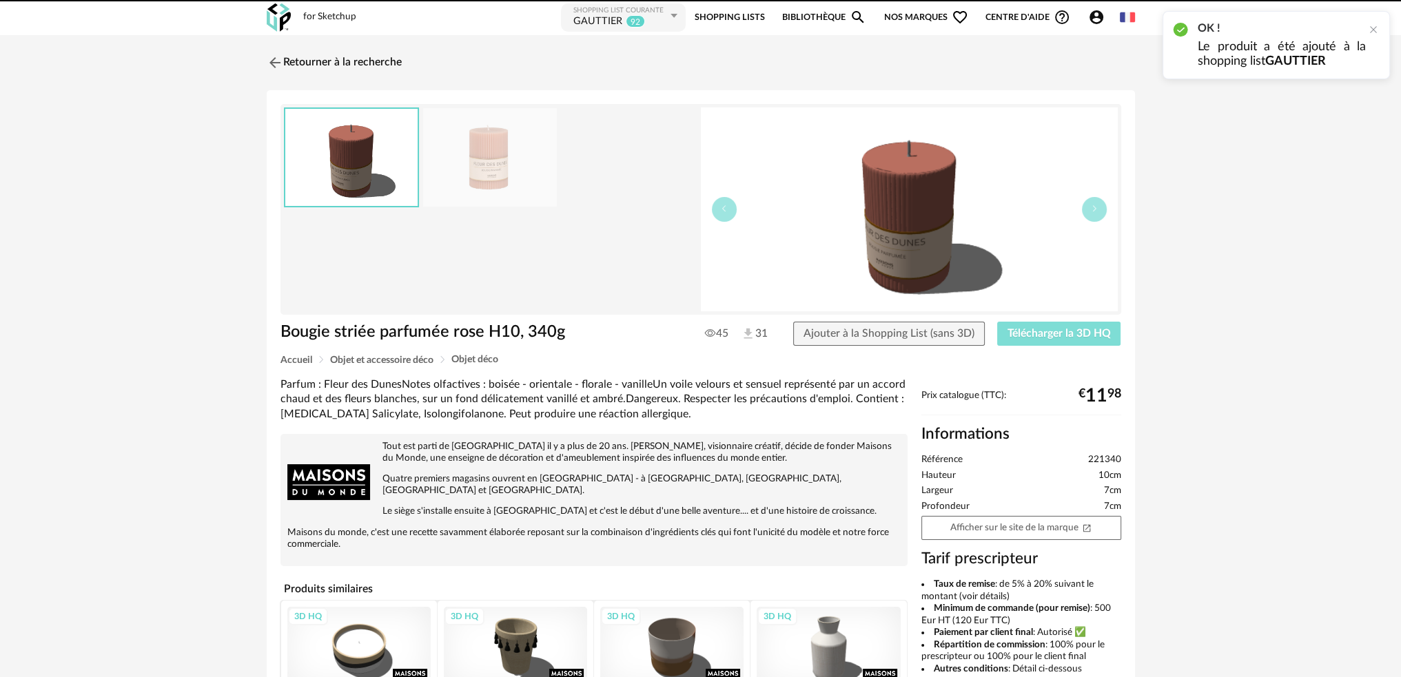
click at [1047, 332] on span "Télécharger la 3D HQ" at bounding box center [1058, 333] width 103 height 11
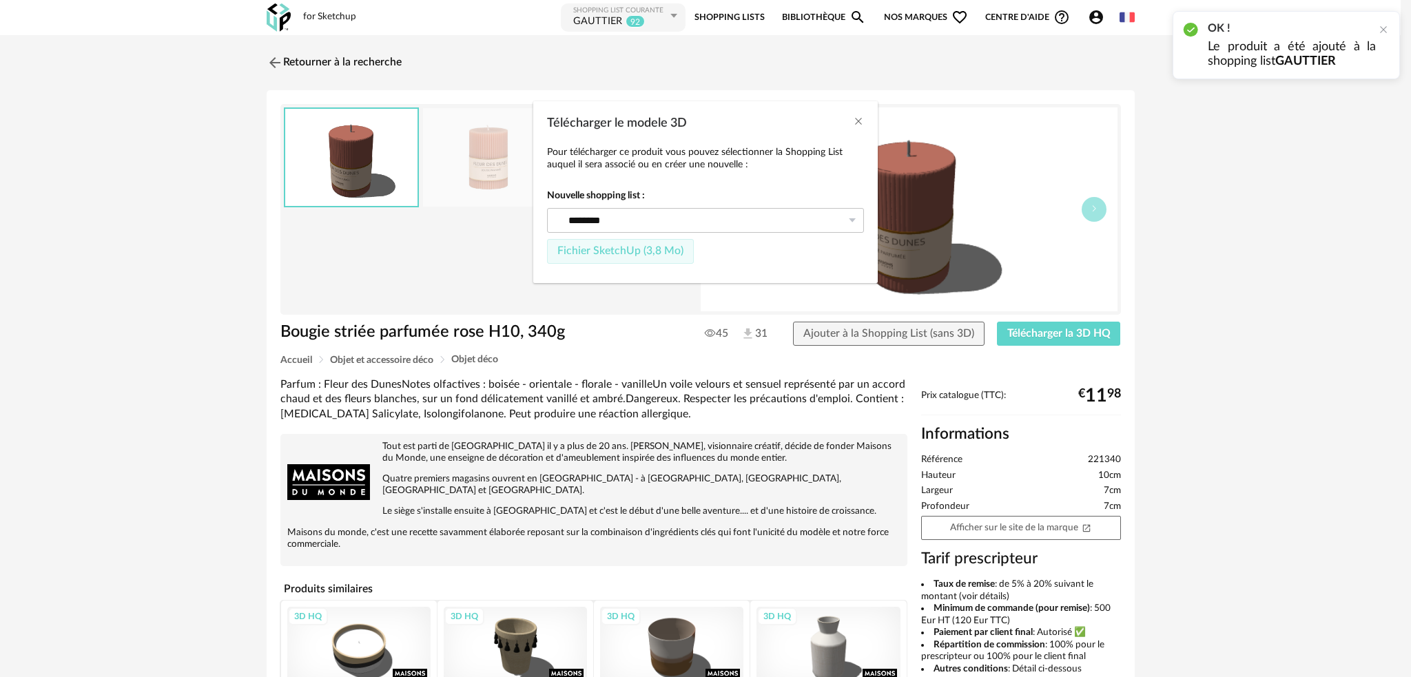
click at [617, 247] on span "Fichier SketchUp (3,8 Mo)" at bounding box center [620, 250] width 126 height 11
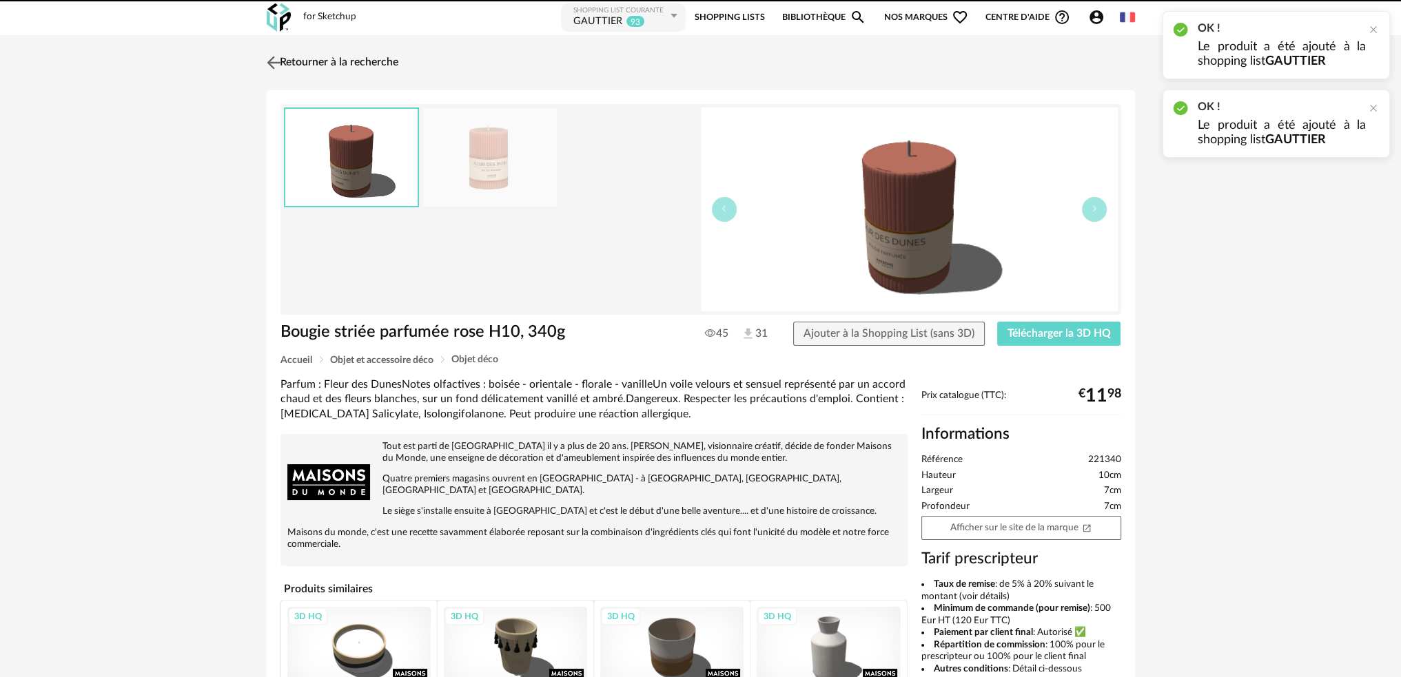
click at [274, 61] on img at bounding box center [273, 62] width 20 height 20
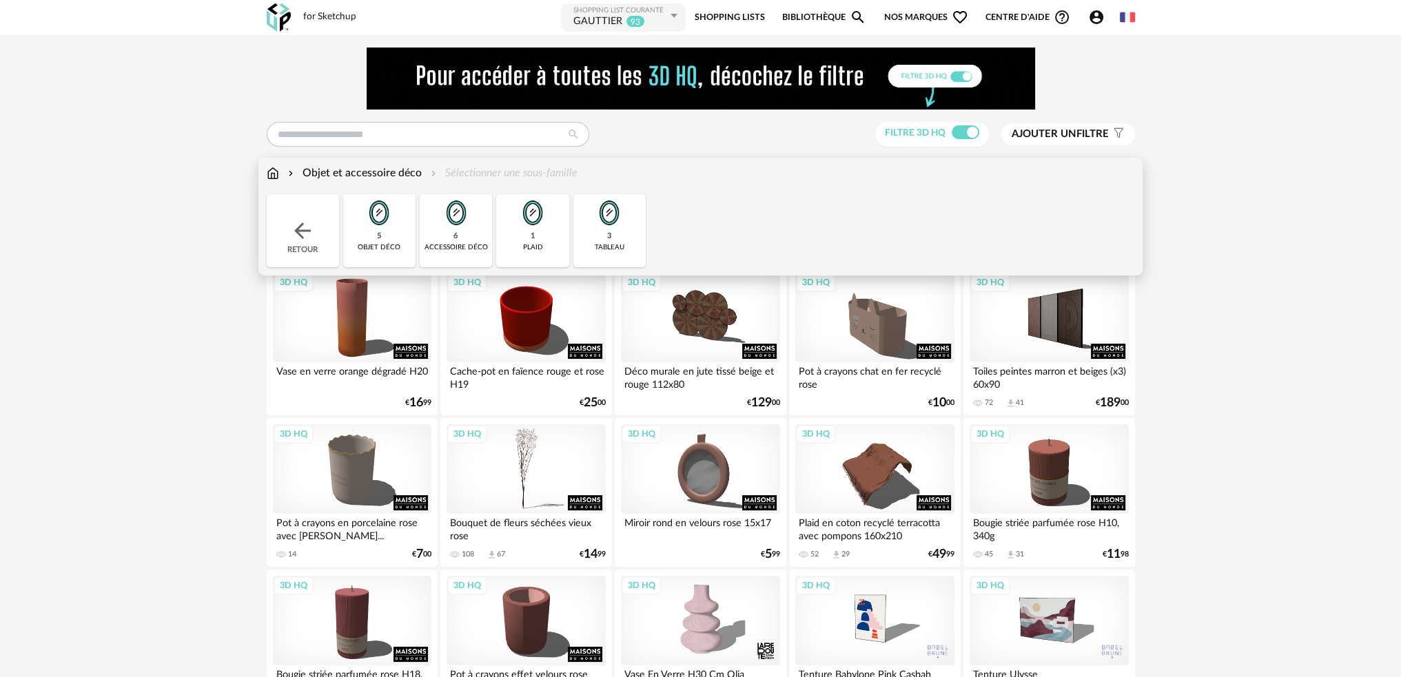
click at [276, 174] on img at bounding box center [273, 173] width 12 height 16
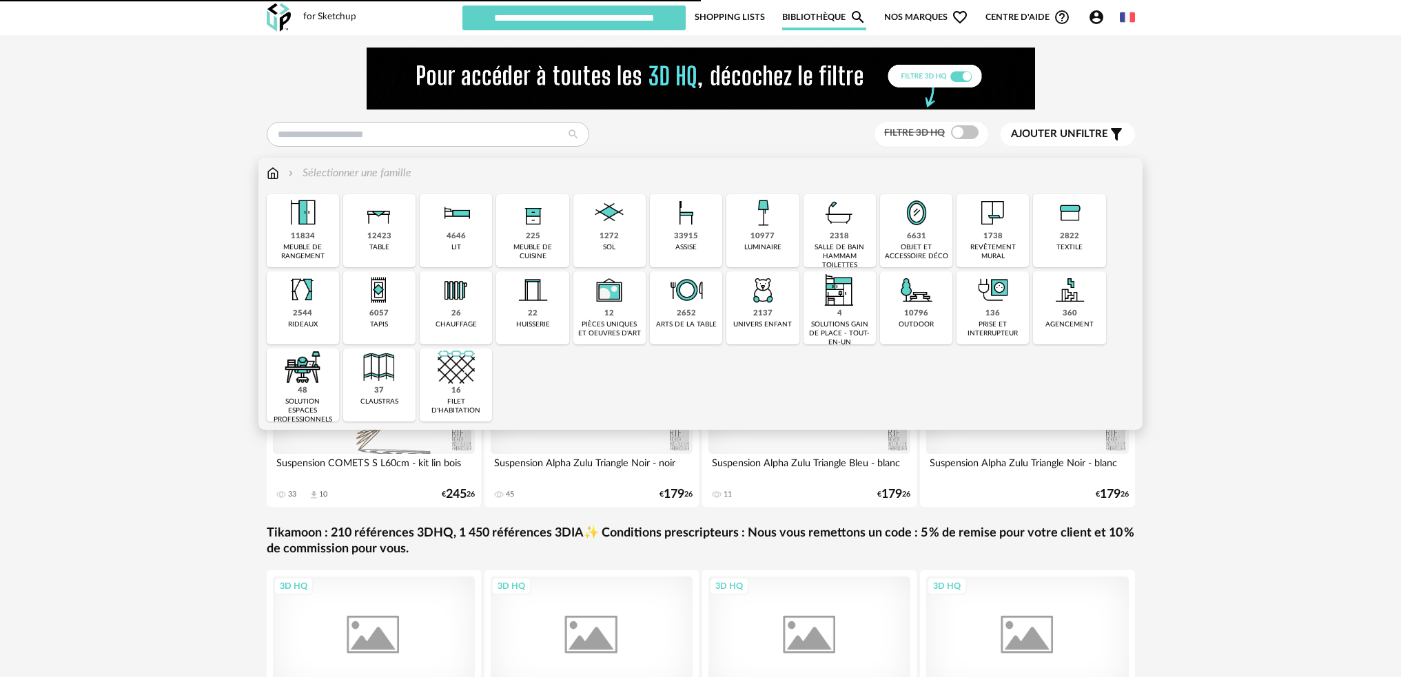
type input "********"
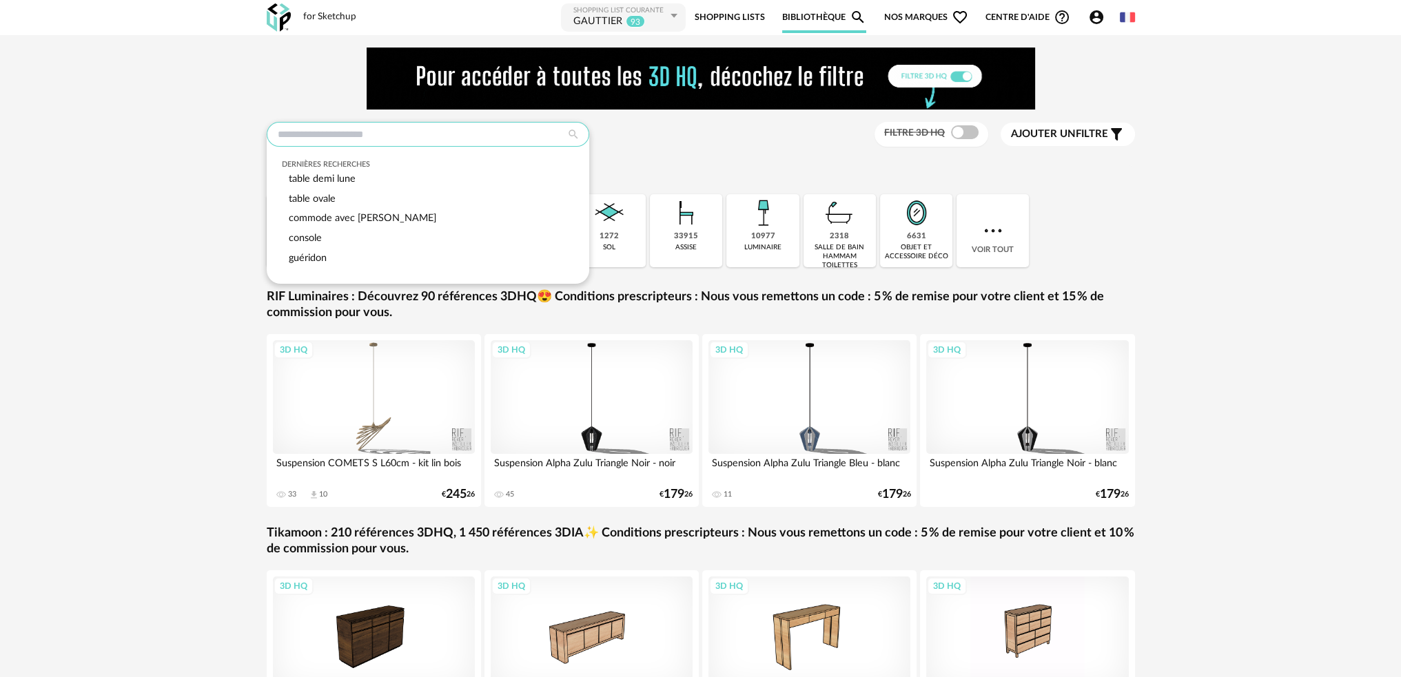
click at [452, 136] on input "text" at bounding box center [428, 134] width 323 height 25
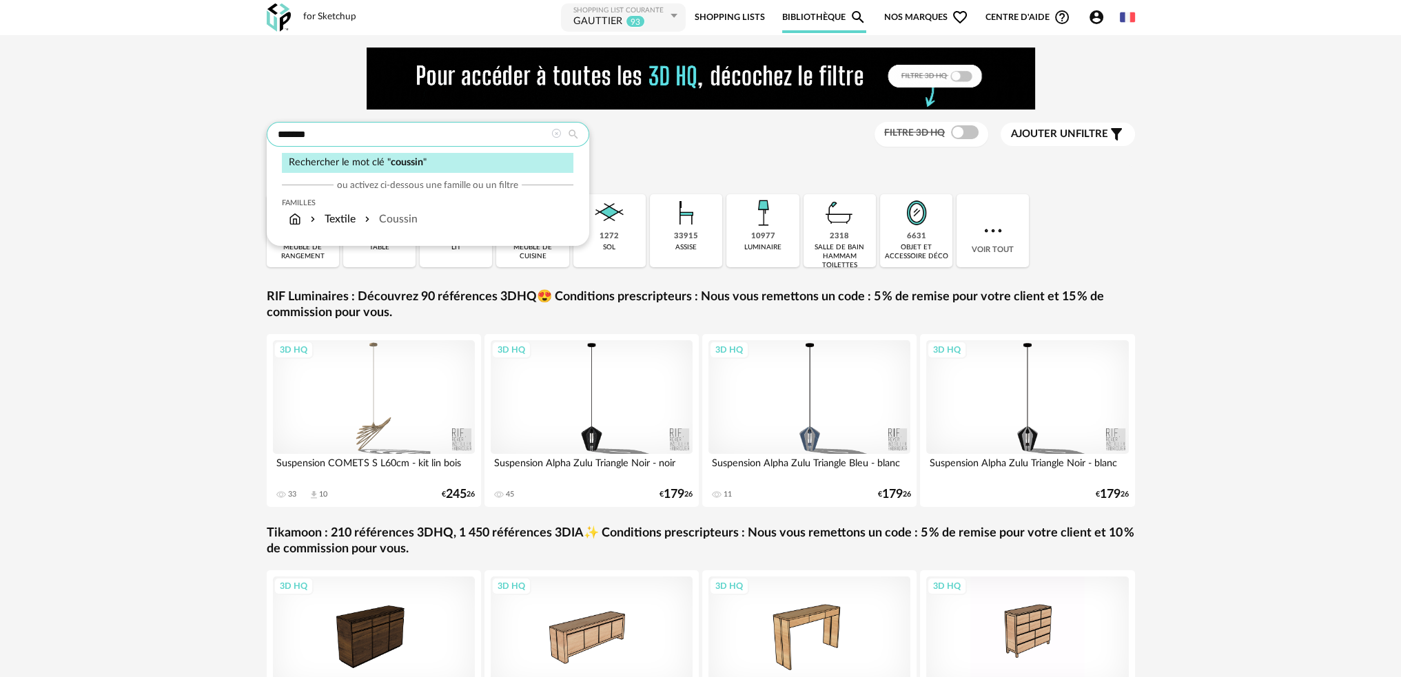
type input "*******"
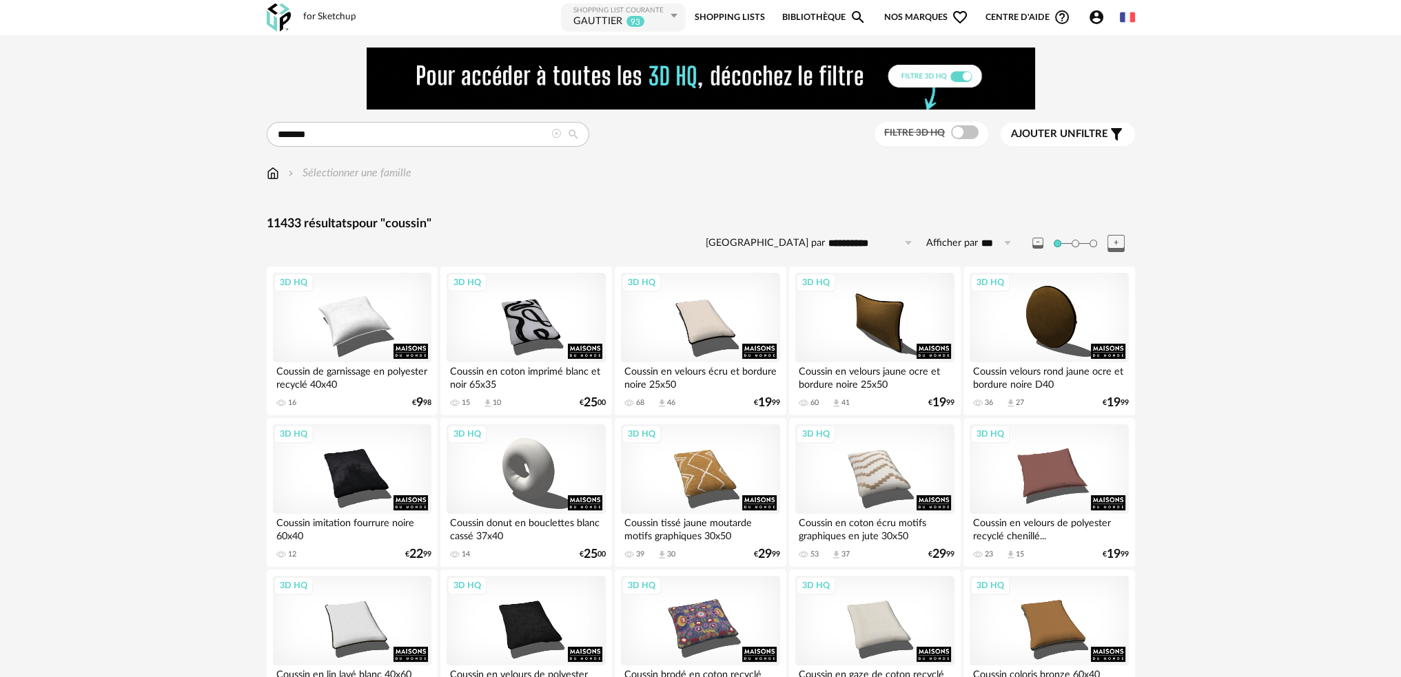
click at [1044, 129] on span "Ajouter un" at bounding box center [1043, 134] width 65 height 10
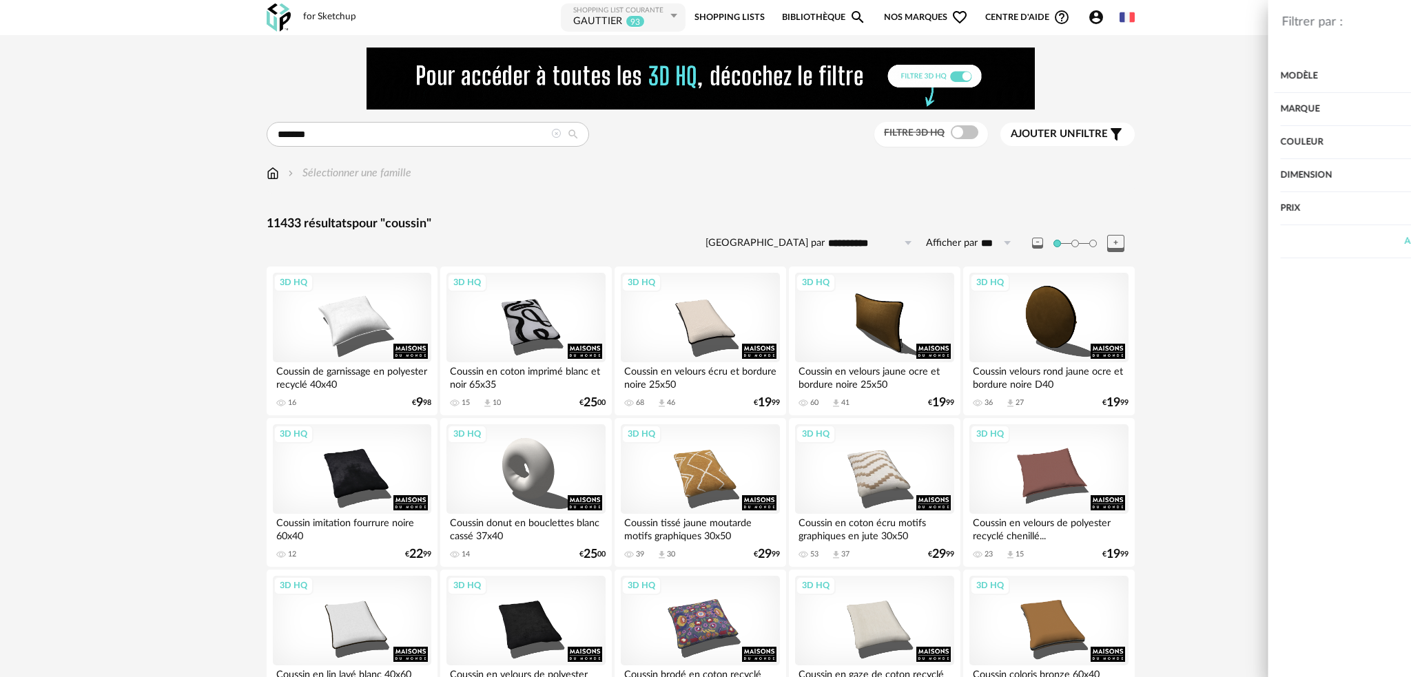
click at [1069, 150] on div "Couleur" at bounding box center [1193, 142] width 384 height 33
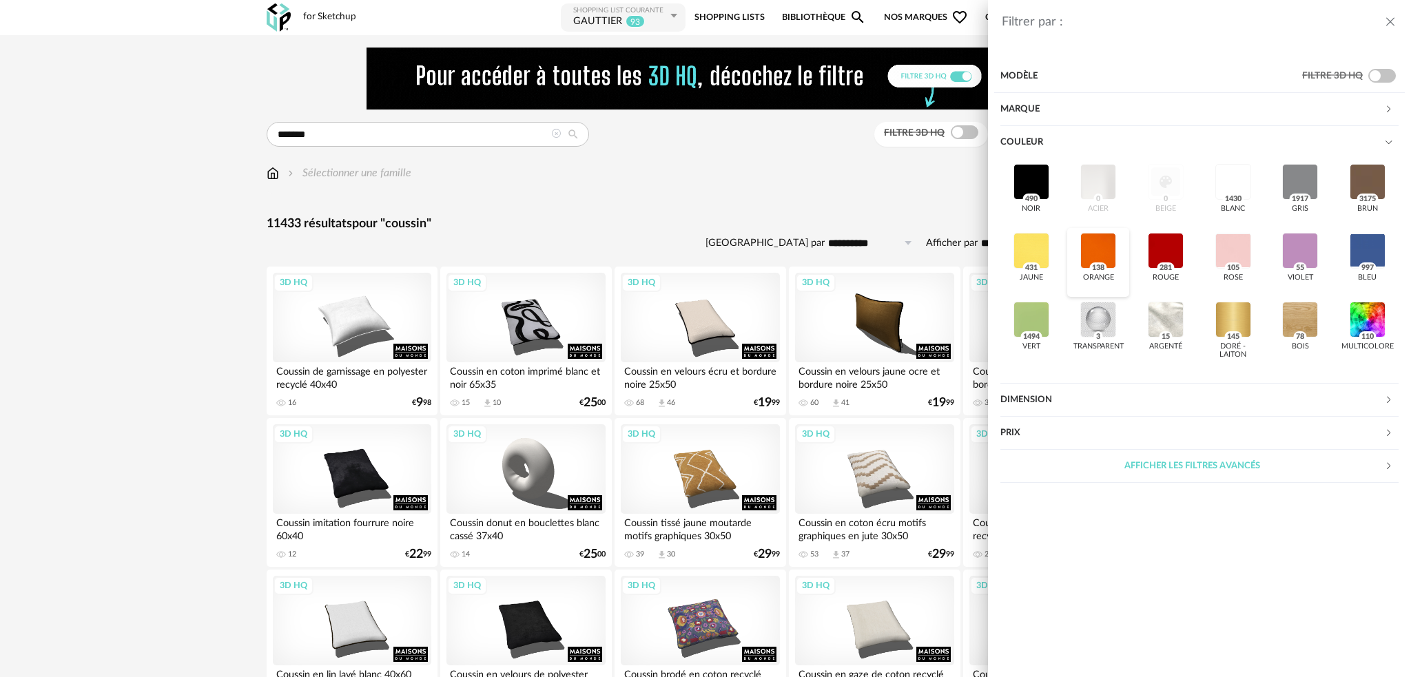
click at [1101, 250] on div at bounding box center [1099, 251] width 36 height 36
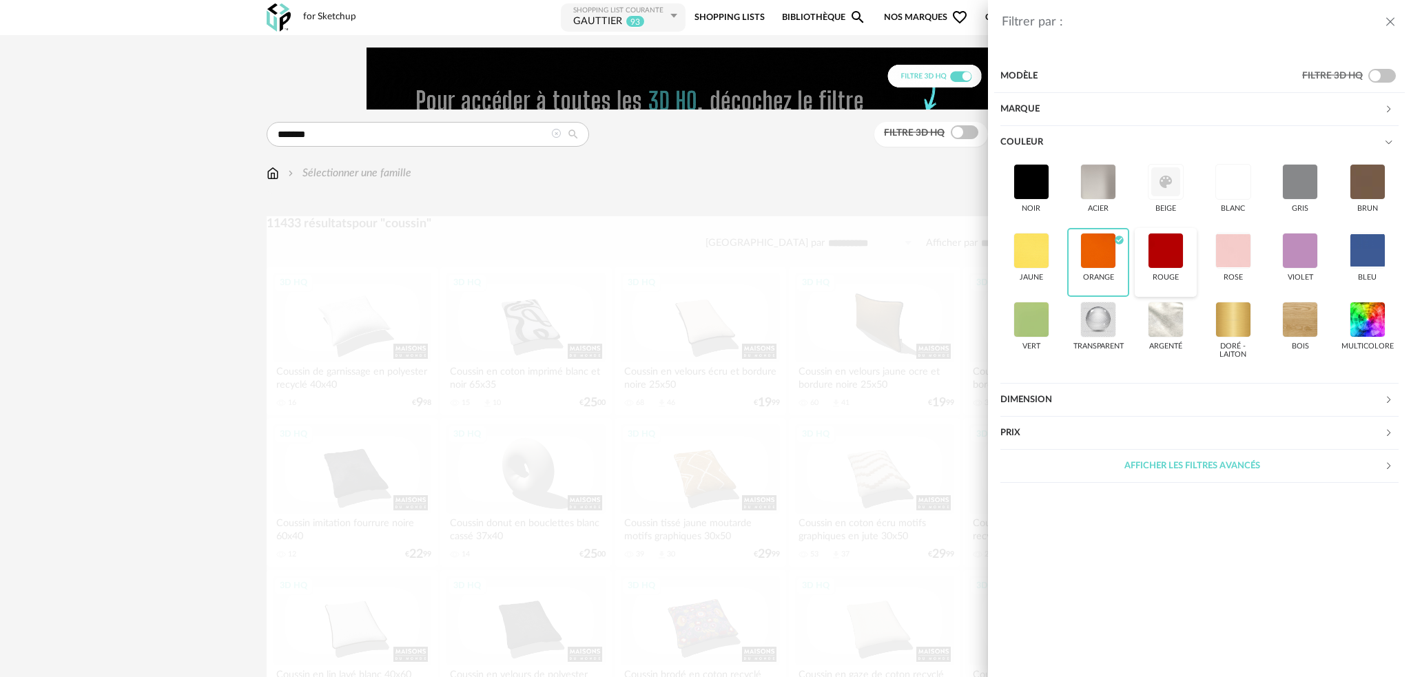
click at [1169, 243] on div at bounding box center [1166, 251] width 36 height 36
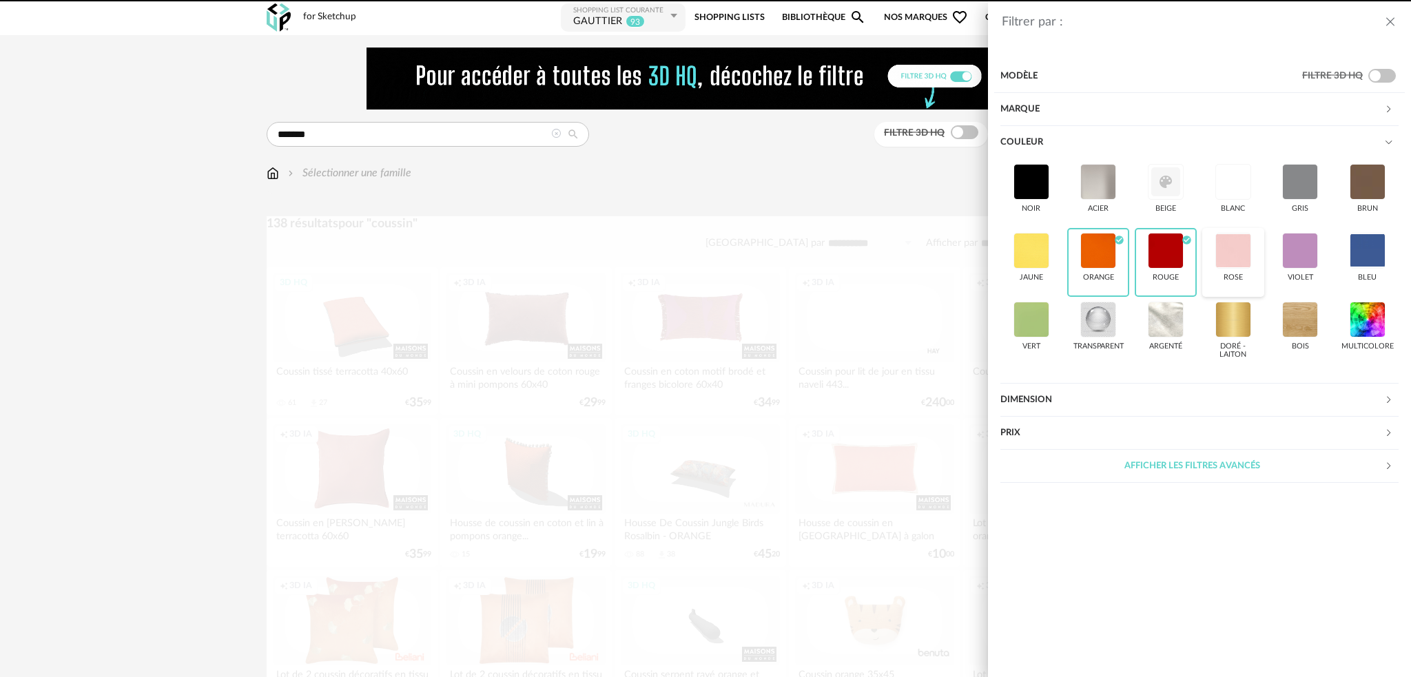
click at [1216, 251] on div at bounding box center [1234, 251] width 36 height 36
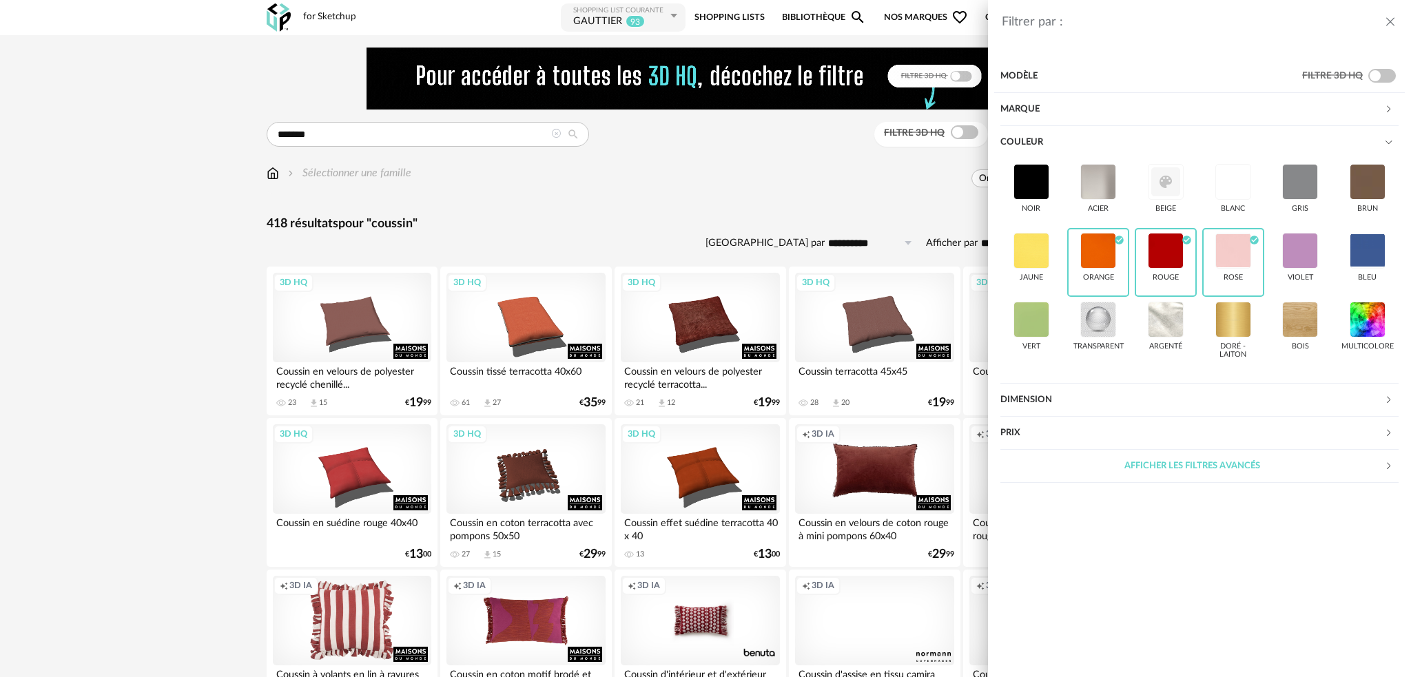
click at [959, 129] on div "Filtrer par : Modèle Filtre 3D HQ Marque &tradition 0 101 Copenhagen 0 366 Conc…" at bounding box center [705, 338] width 1411 height 677
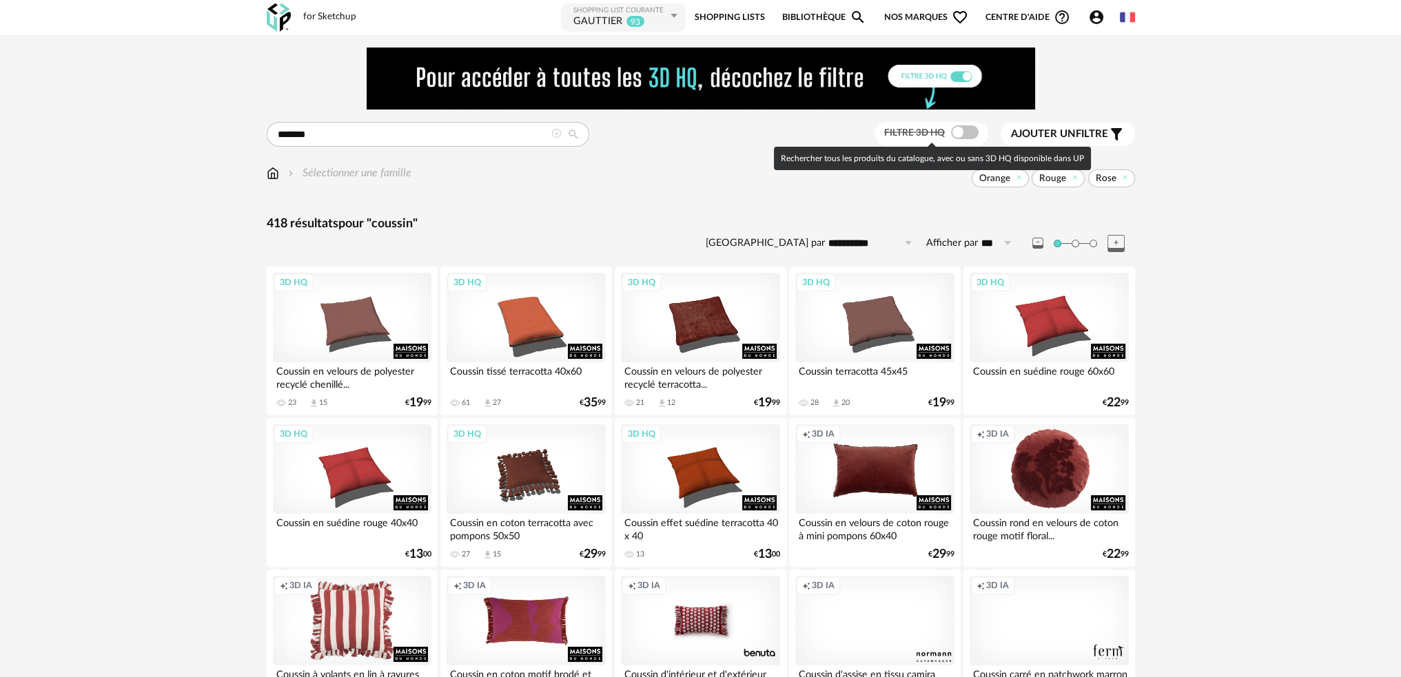
click at [960, 133] on span at bounding box center [965, 132] width 28 height 14
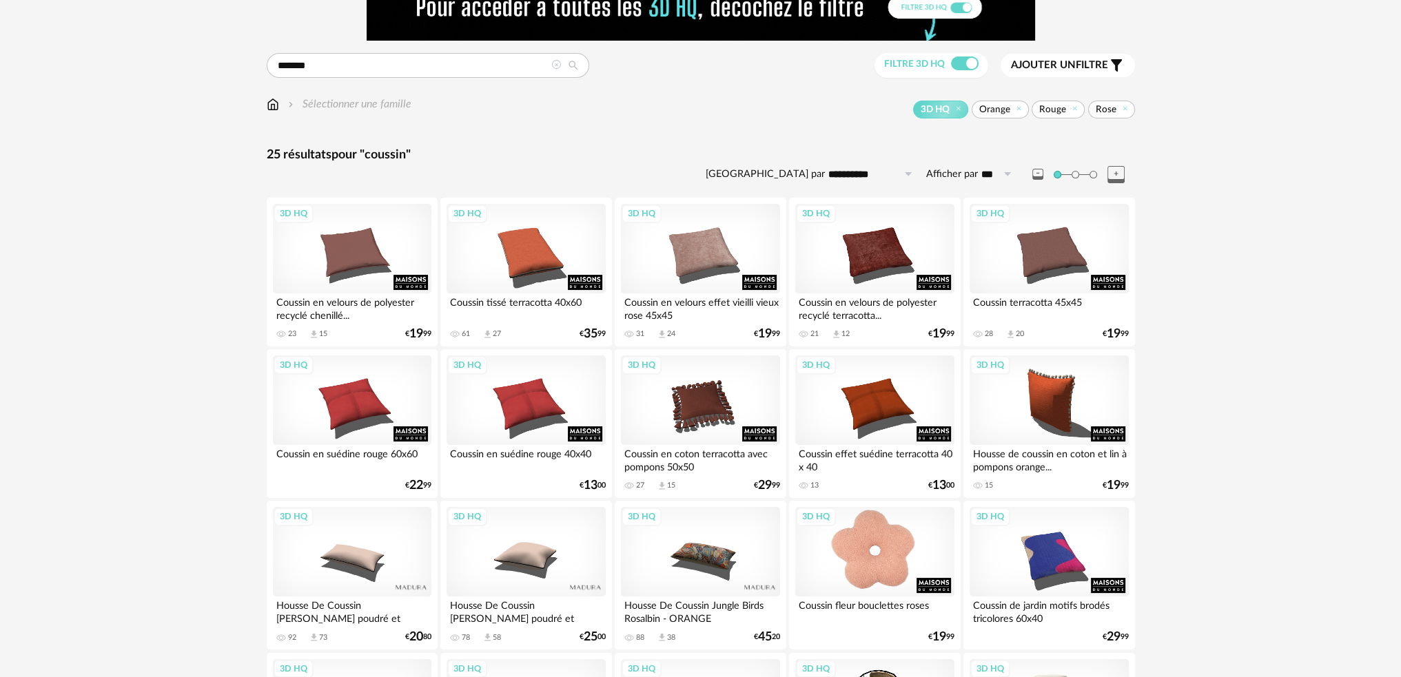
scroll to position [138, 0]
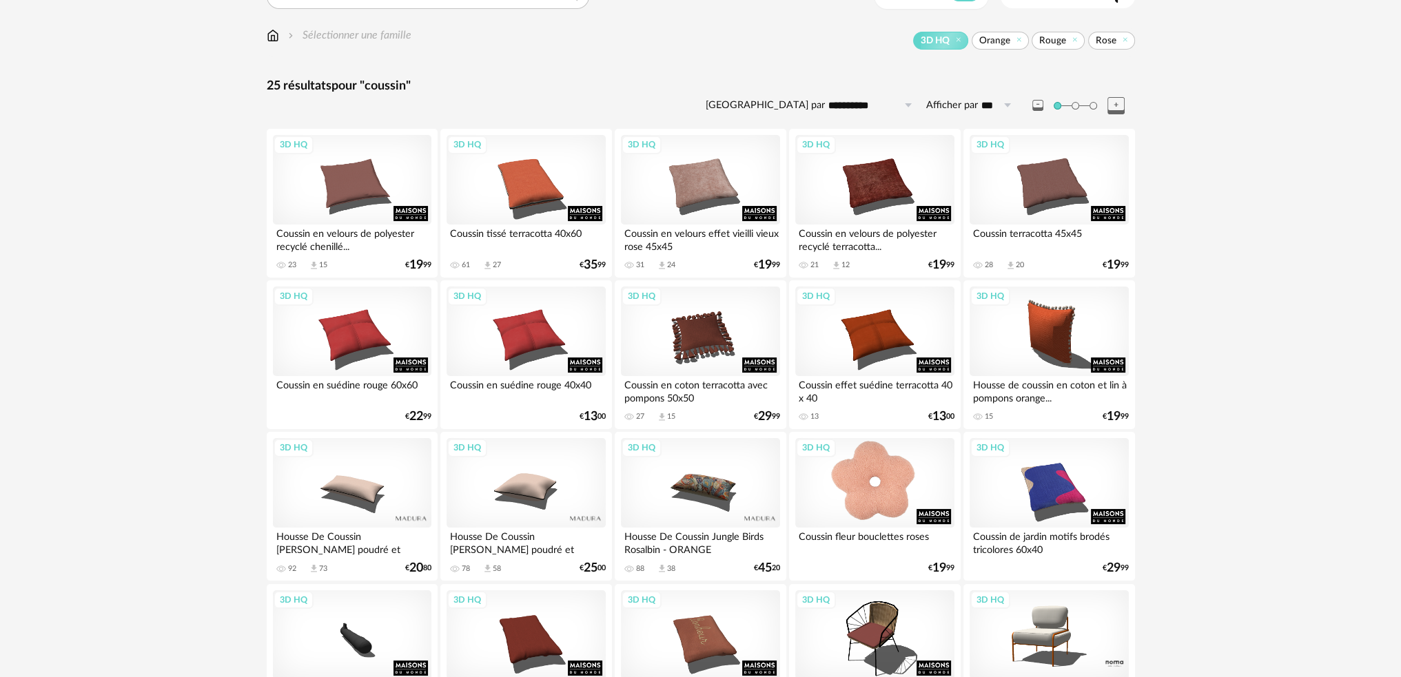
click at [885, 477] on div "3D HQ" at bounding box center [874, 483] width 158 height 90
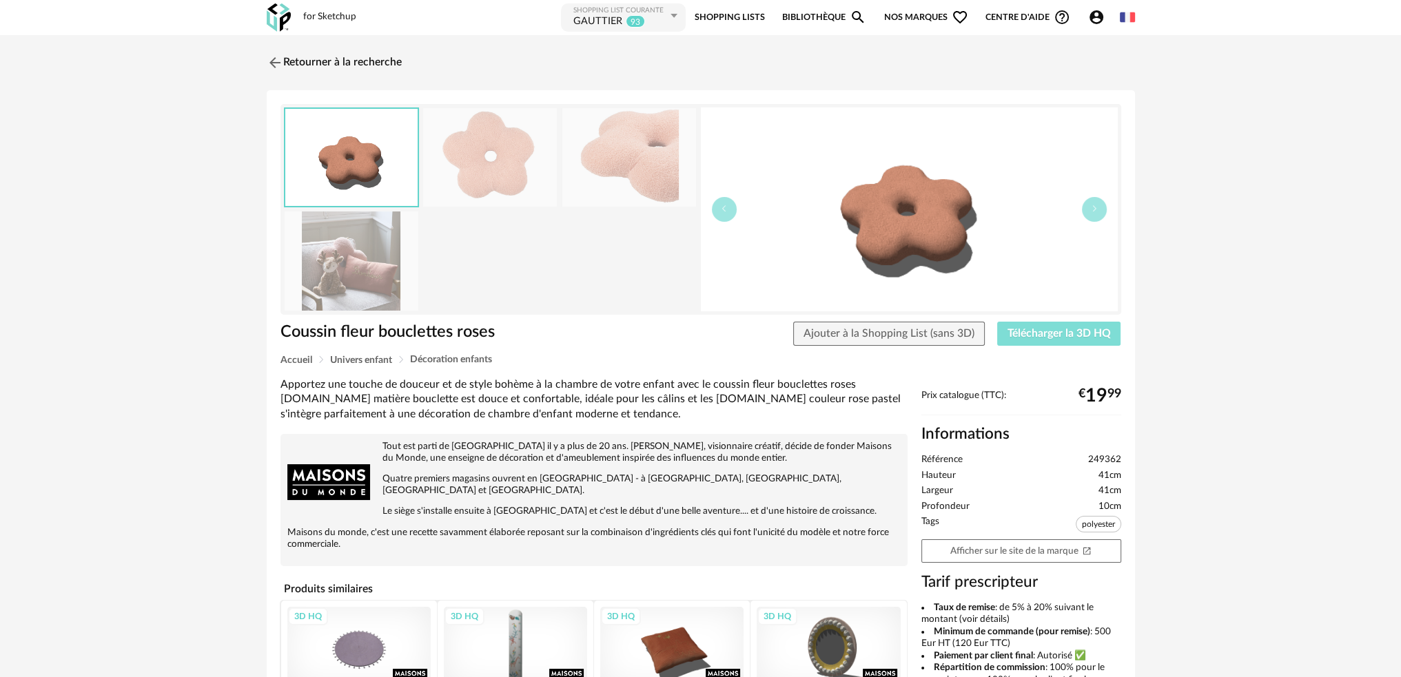
click at [1039, 330] on span "Télécharger la 3D HQ" at bounding box center [1058, 333] width 103 height 11
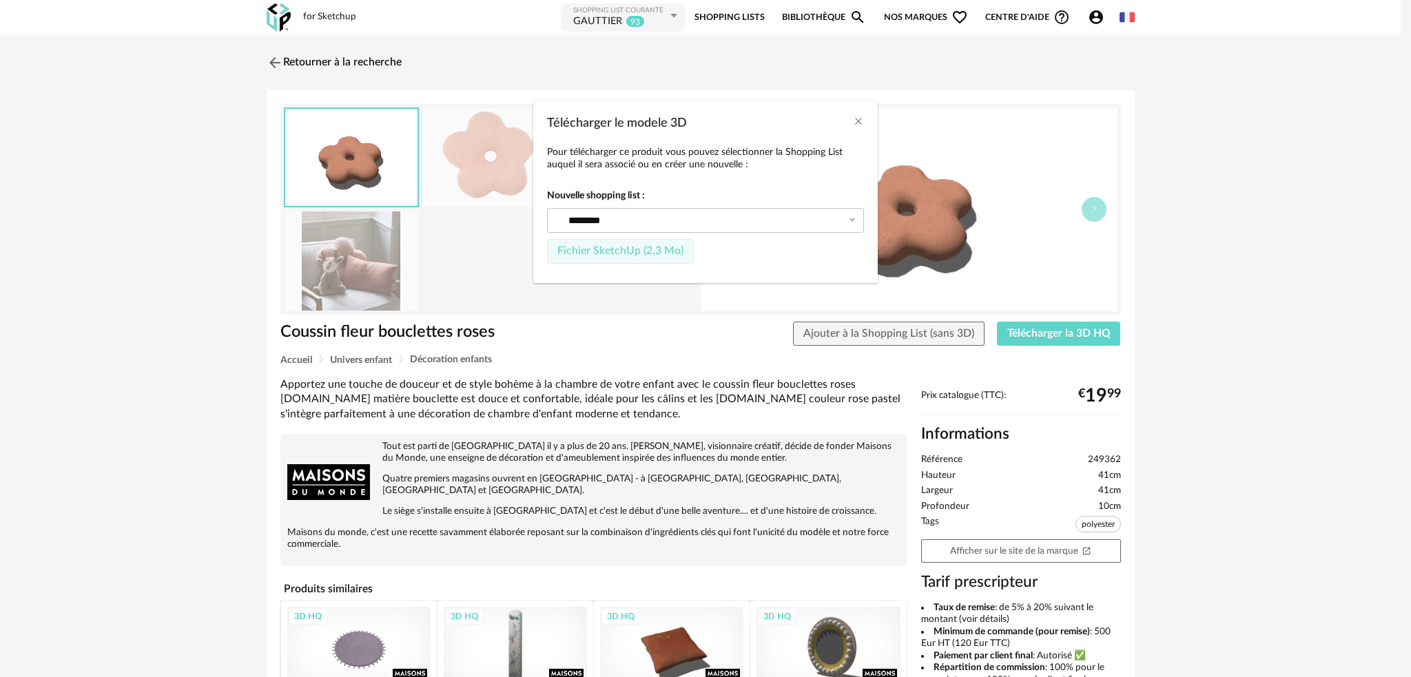
click at [637, 249] on span "Fichier SketchUp (2,3 Mo)" at bounding box center [620, 250] width 126 height 11
